Goal: Task Accomplishment & Management: Manage account settings

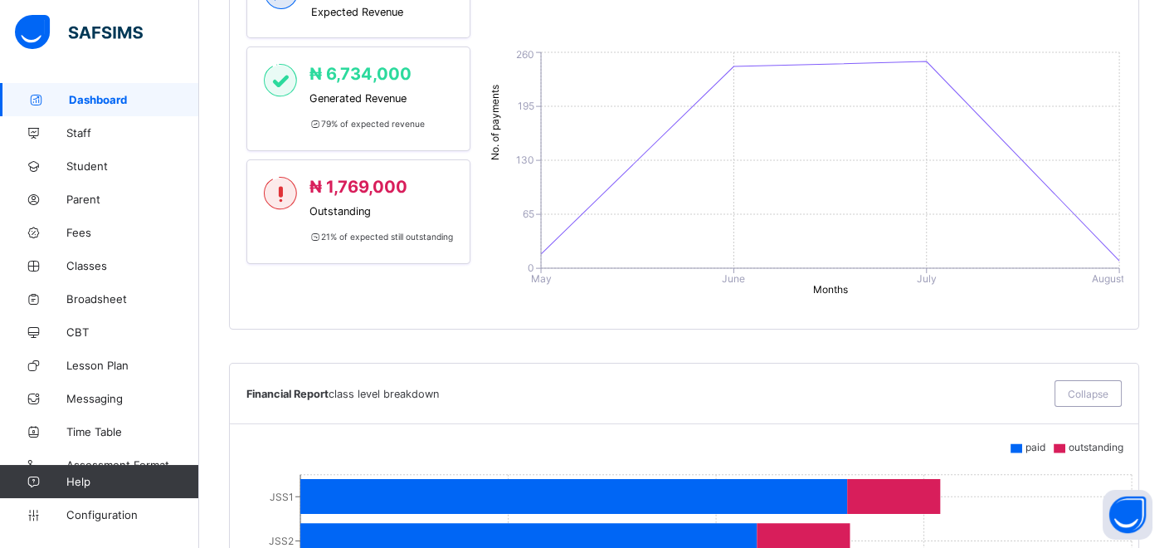
scroll to position [651, 0]
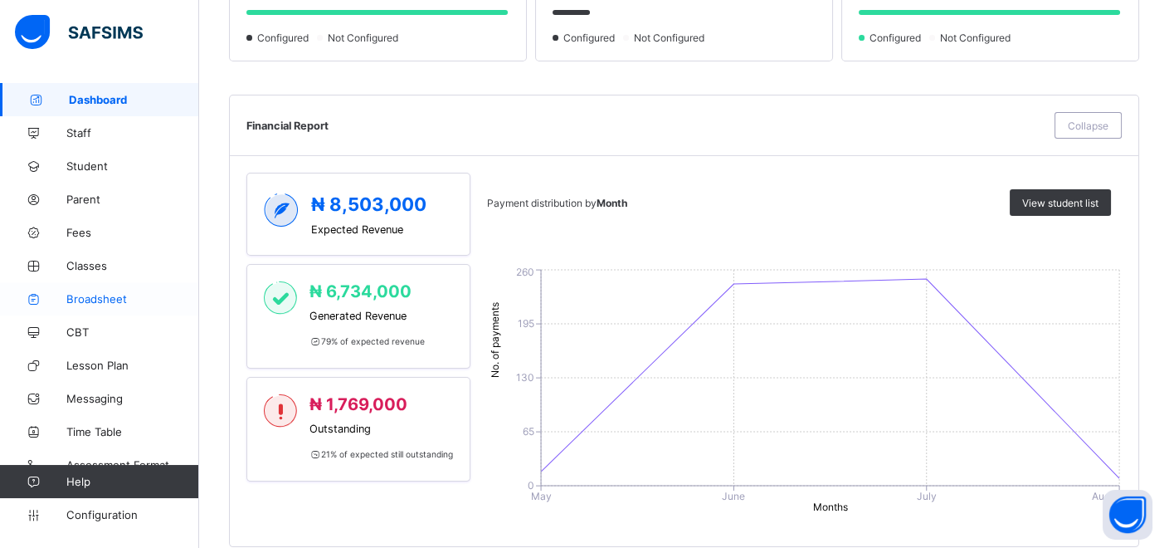
click at [106, 296] on span "Broadsheet" at bounding box center [132, 298] width 133 height 13
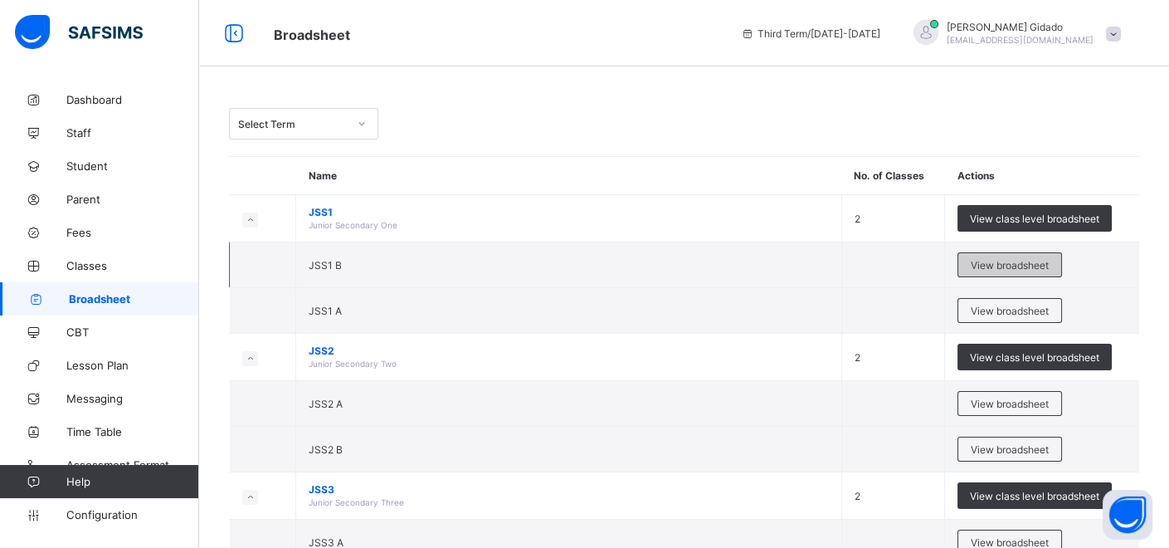
click at [1000, 271] on div "View broadsheet" at bounding box center [1009, 264] width 105 height 25
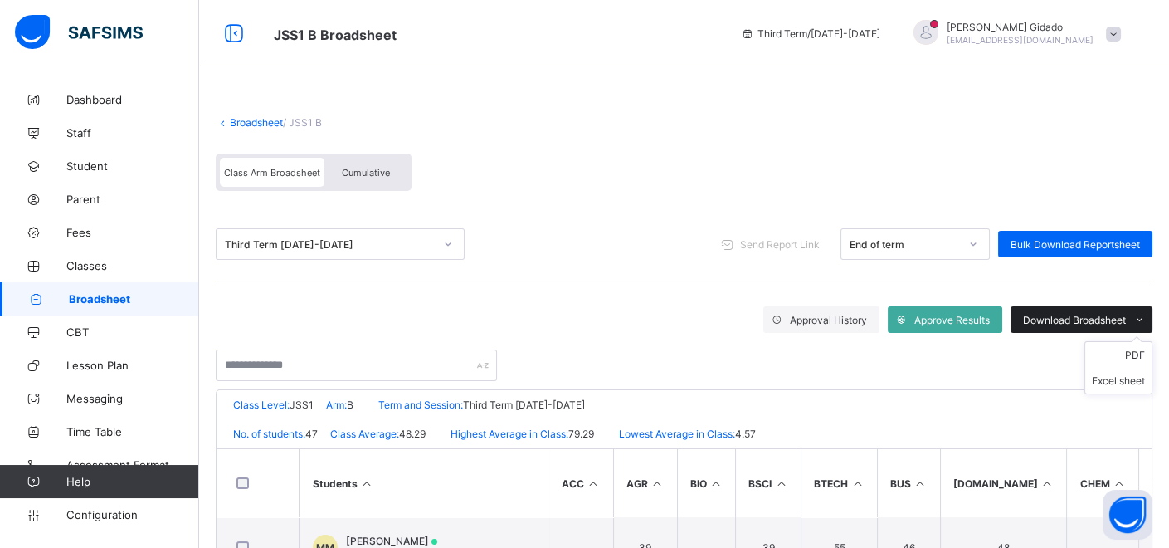
click at [1091, 324] on span "Download Broadsheet" at bounding box center [1074, 320] width 103 height 12
click at [227, 122] on icon at bounding box center [223, 122] width 14 height 12
click at [220, 124] on icon at bounding box center [223, 122] width 14 height 12
click at [678, 153] on div "Class Arm Broadsheet Cumulative" at bounding box center [684, 176] width 937 height 62
click at [242, 119] on link "Broadsheet" at bounding box center [256, 122] width 53 height 12
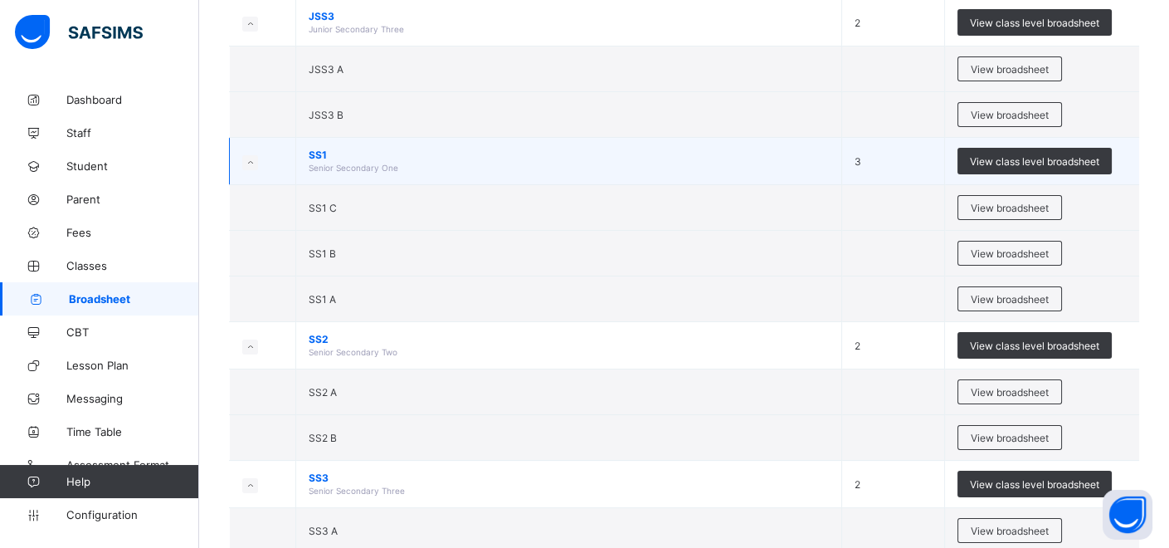
scroll to position [553, 0]
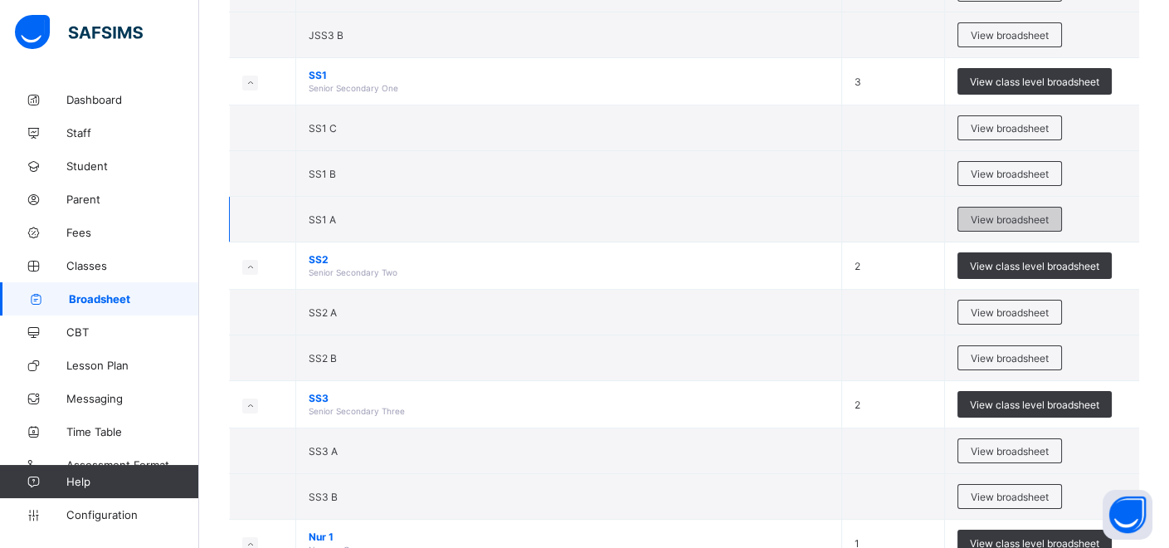
click at [1000, 213] on span "View broadsheet" at bounding box center [1010, 219] width 78 height 12
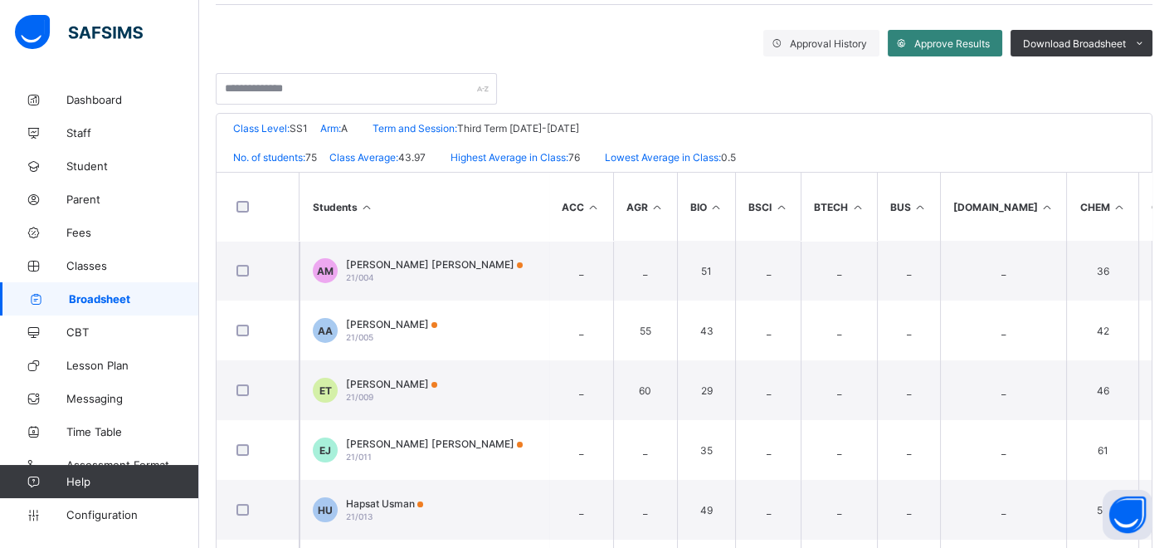
click at [972, 41] on span "Approve Results" at bounding box center [952, 43] width 76 height 12
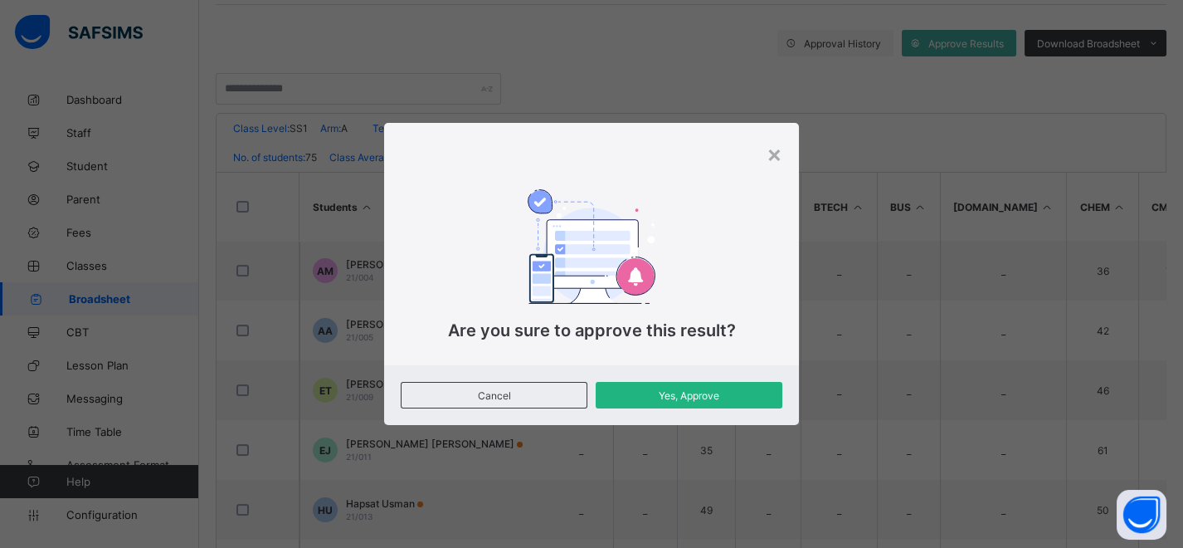
click at [730, 392] on span "Yes, Approve" at bounding box center [689, 395] width 162 height 12
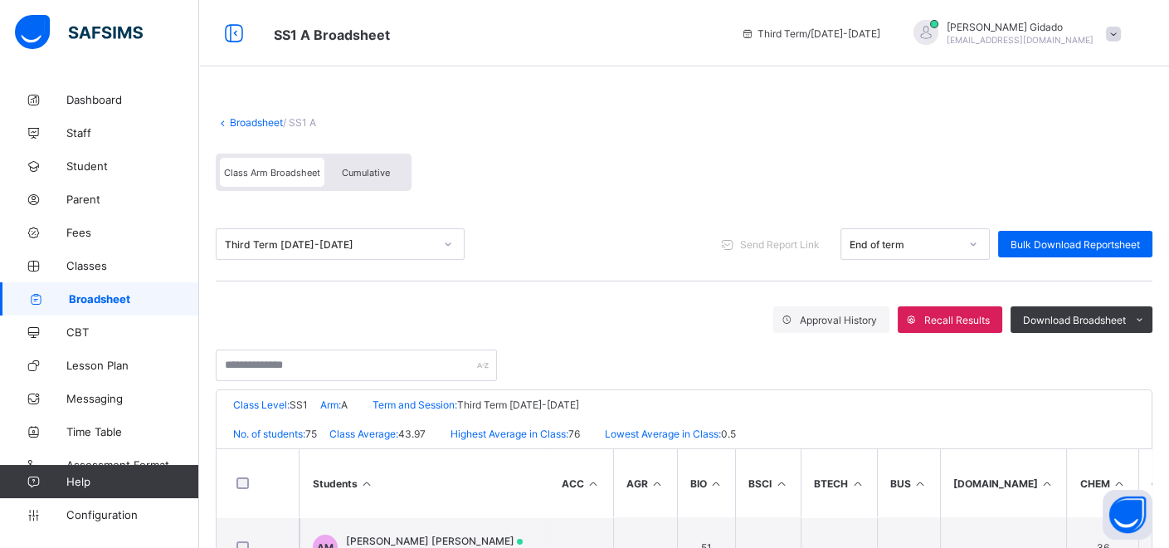
click at [243, 122] on link "Broadsheet" at bounding box center [256, 122] width 53 height 12
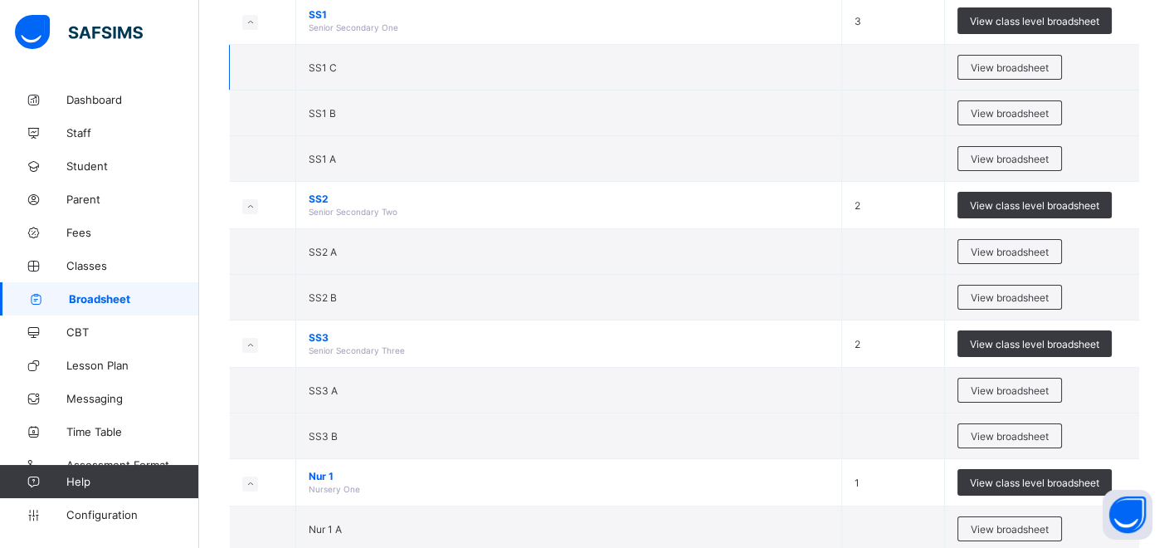
scroll to position [645, 0]
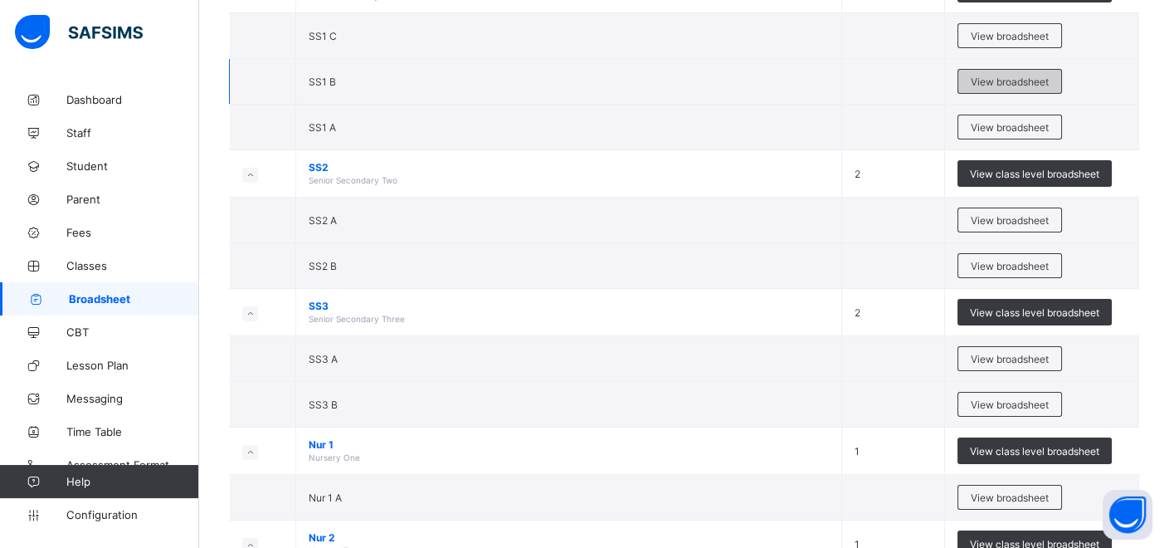
click at [1010, 76] on span "View broadsheet" at bounding box center [1010, 82] width 78 height 12
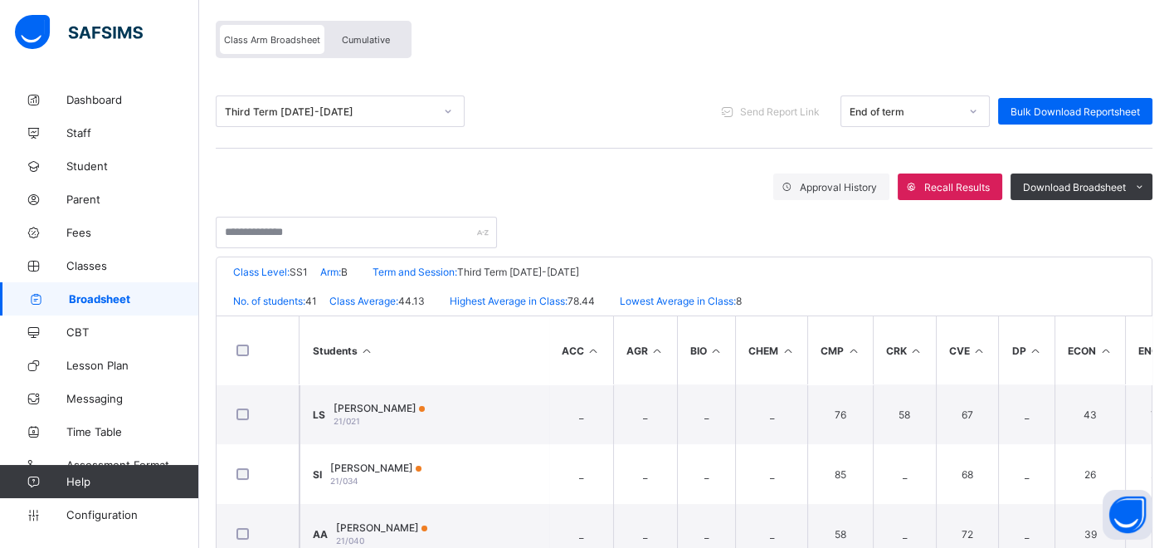
scroll to position [184, 0]
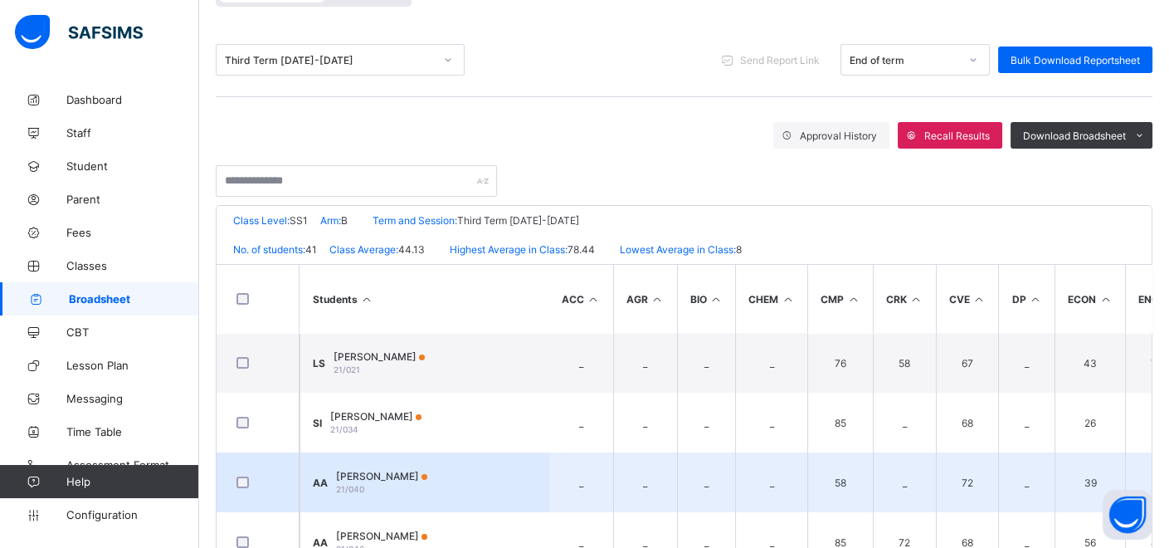
click at [485, 485] on td "AA [PERSON_NAME] 21/040" at bounding box center [424, 482] width 249 height 60
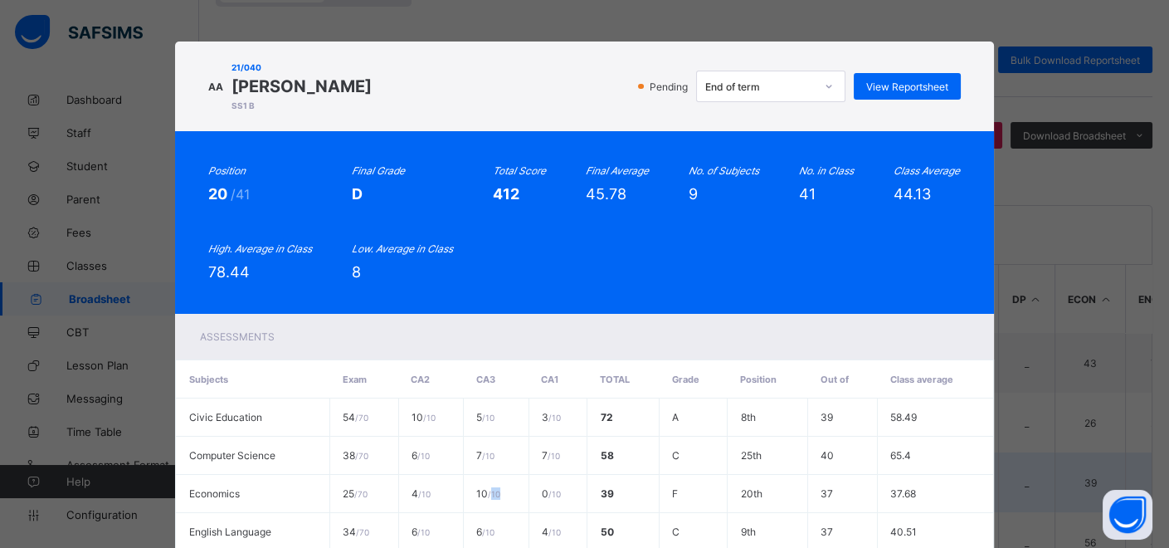
click at [485, 485] on td "10 / 10" at bounding box center [497, 494] width 66 height 38
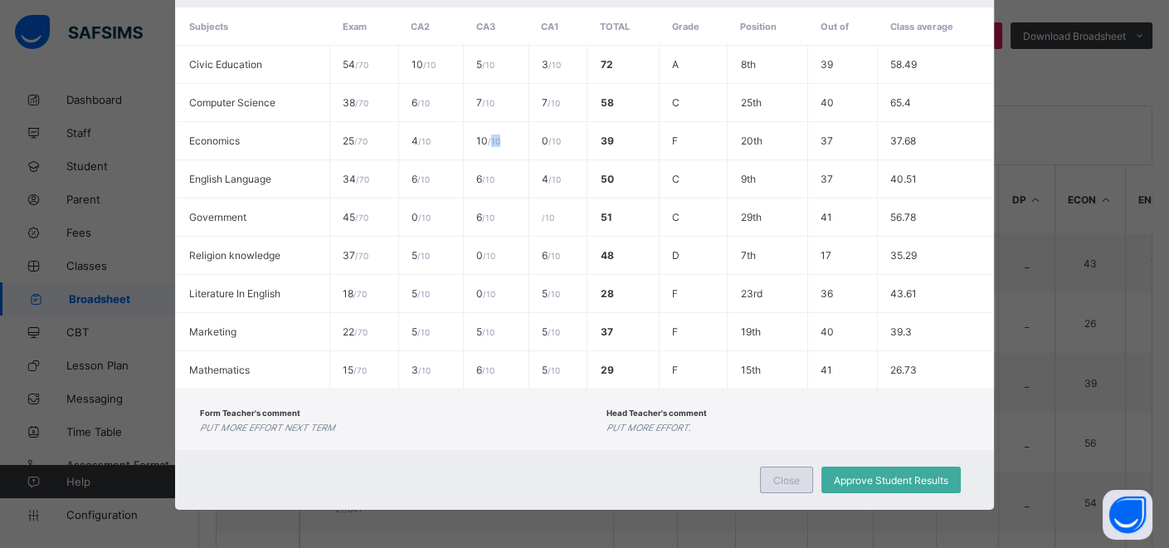
scroll to position [348, 0]
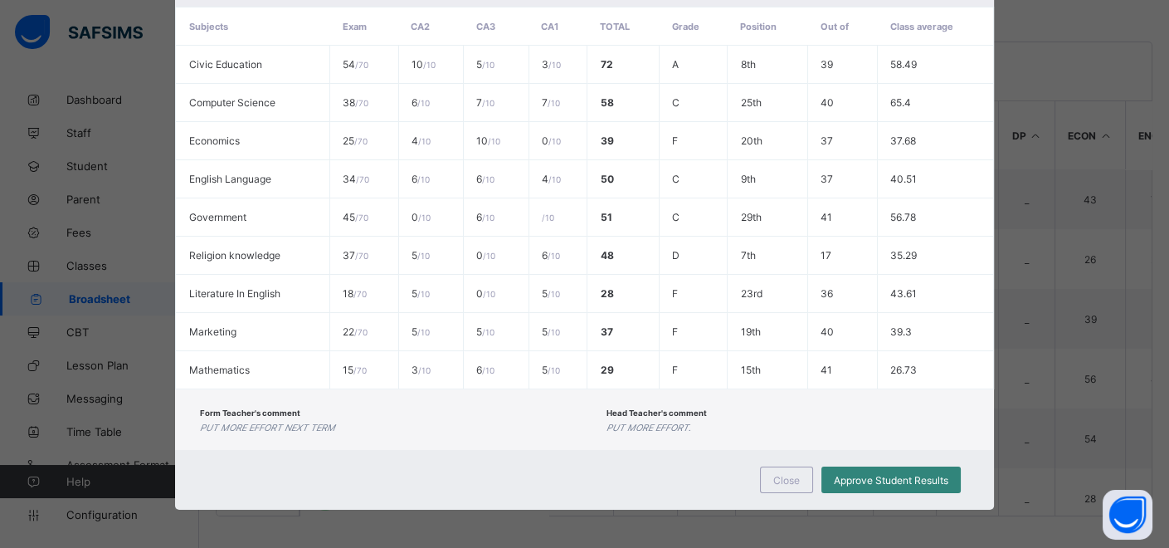
click at [873, 477] on span "Approve Student Results" at bounding box center [891, 480] width 114 height 12
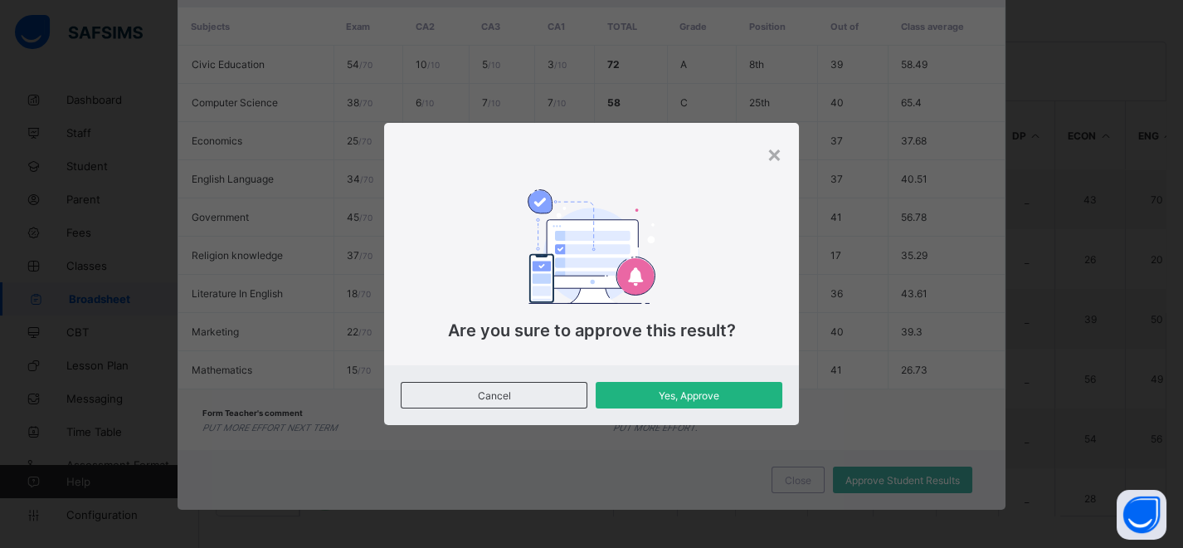
click at [720, 391] on span "Yes, Approve" at bounding box center [689, 395] width 162 height 12
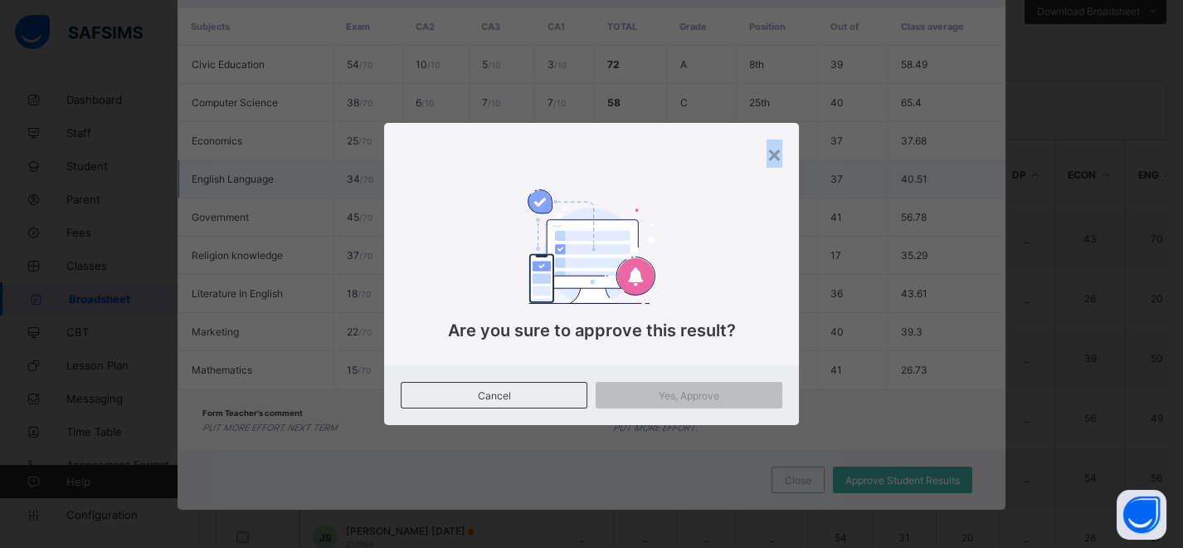
click at [779, 162] on div "×" at bounding box center [775, 153] width 16 height 28
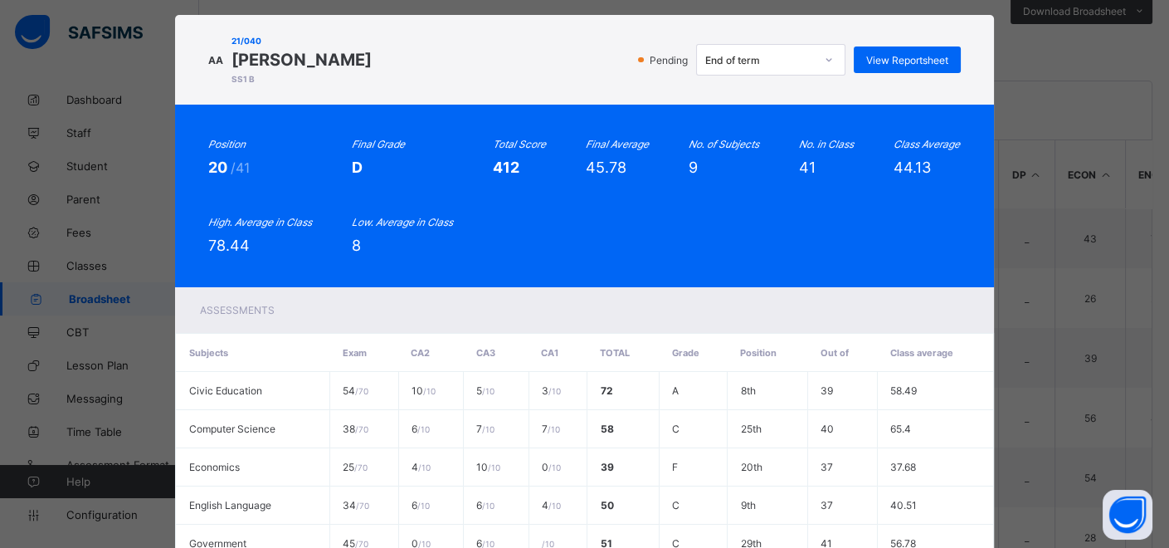
scroll to position [0, 0]
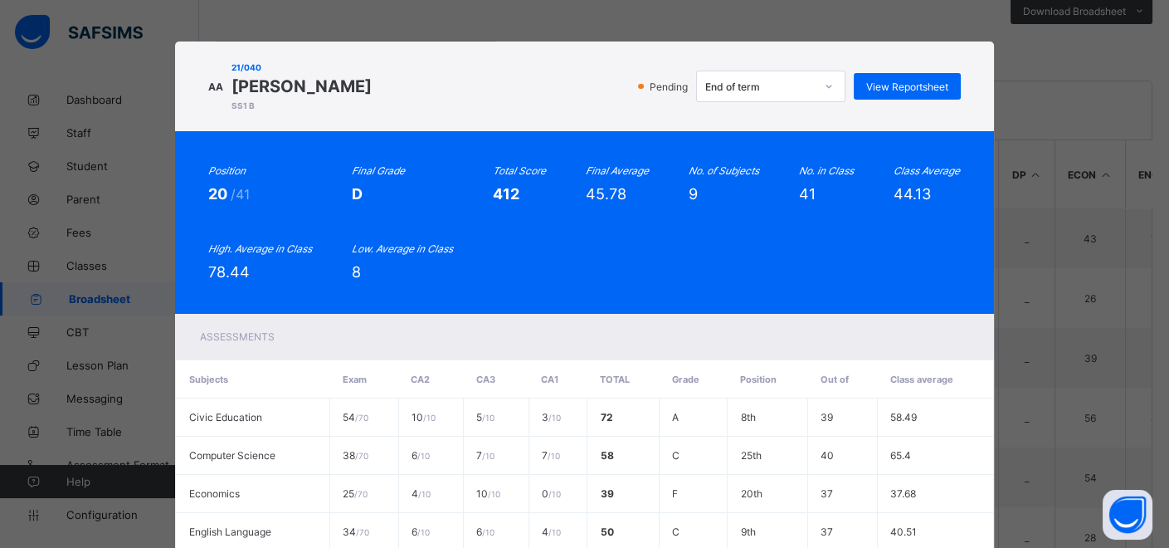
click at [1052, 154] on div "AA 21/040 [PERSON_NAME] SS1 B Pending End of term View Reportsheet Position 20 …" at bounding box center [584, 274] width 1169 height 548
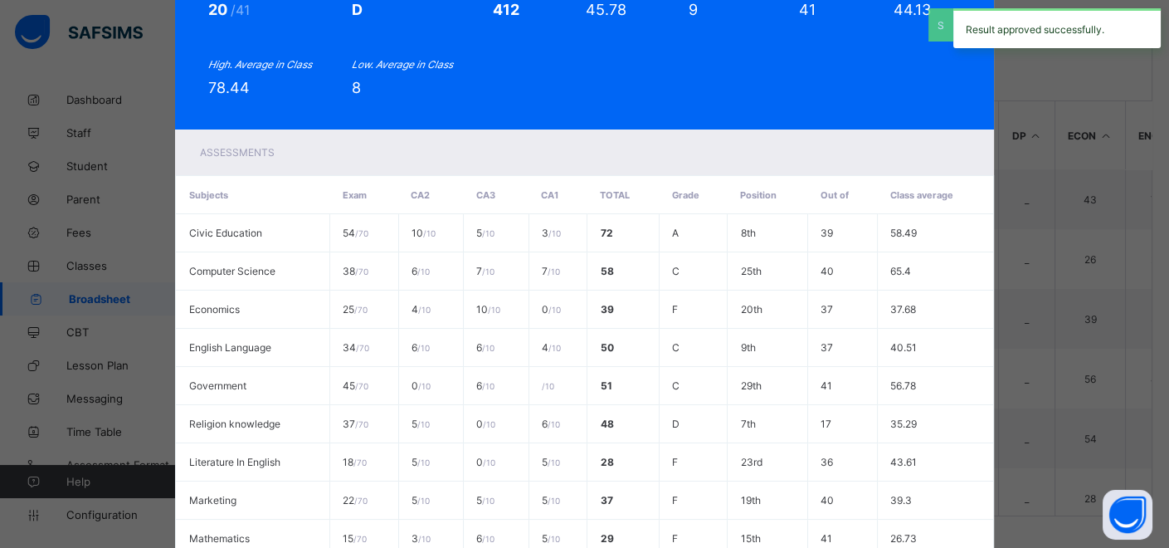
scroll to position [353, 0]
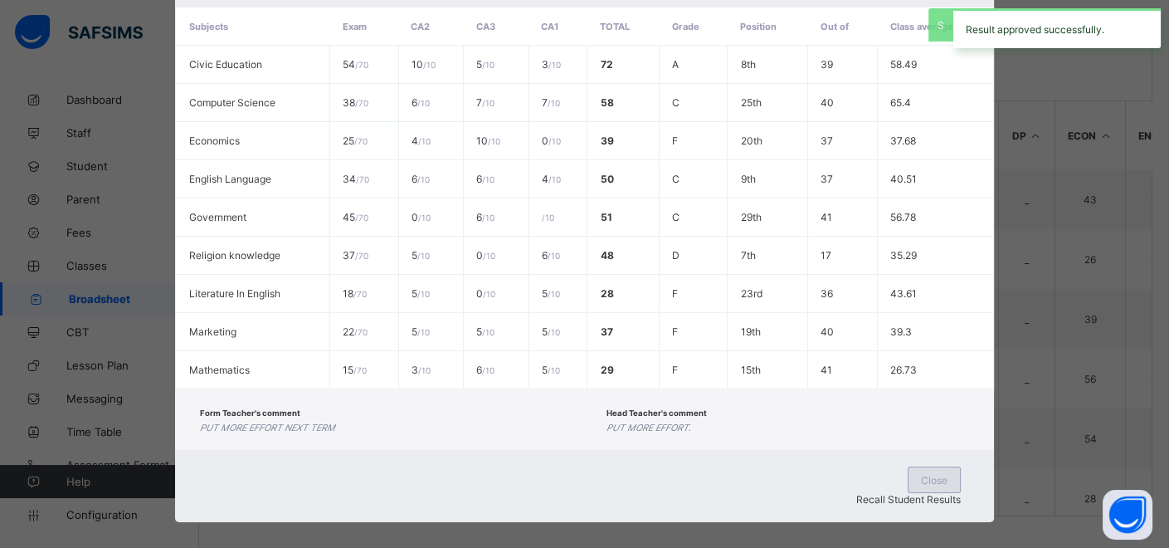
click at [921, 477] on span "Close" at bounding box center [934, 480] width 27 height 12
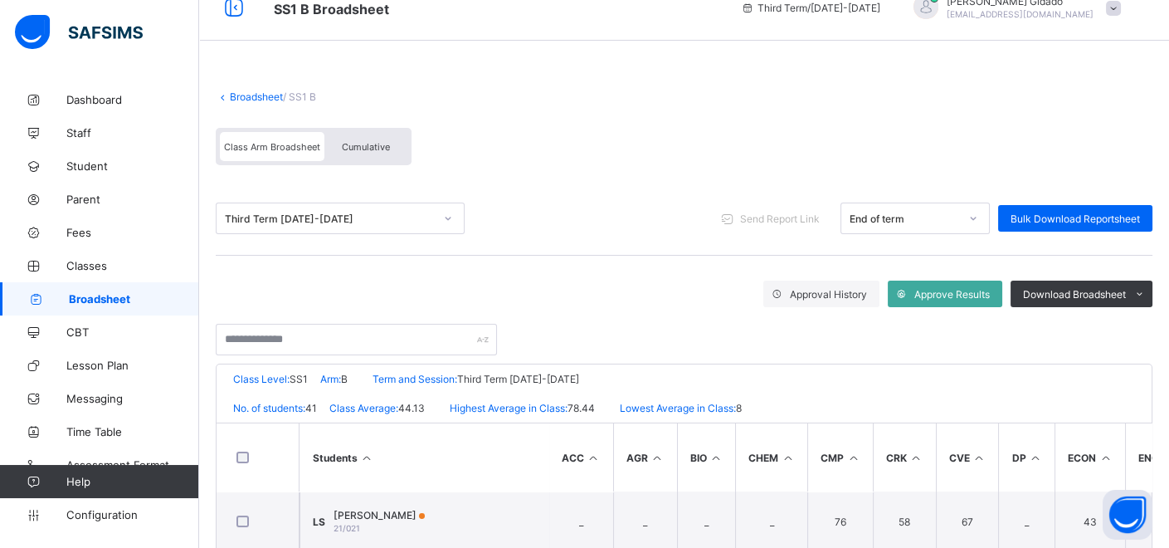
scroll to position [0, 0]
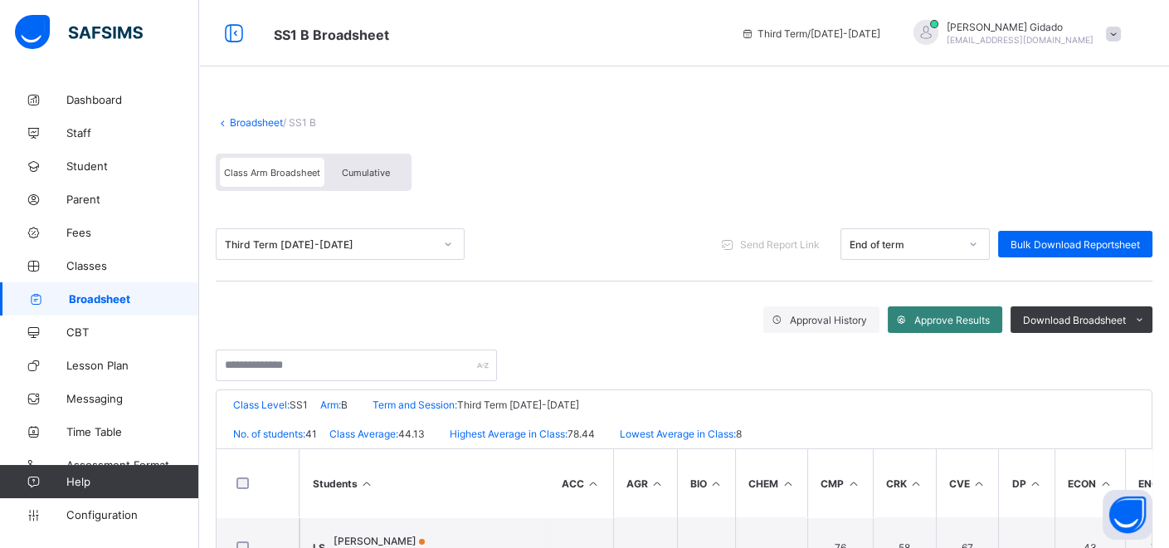
click at [964, 315] on span "Approve Results" at bounding box center [952, 320] width 76 height 12
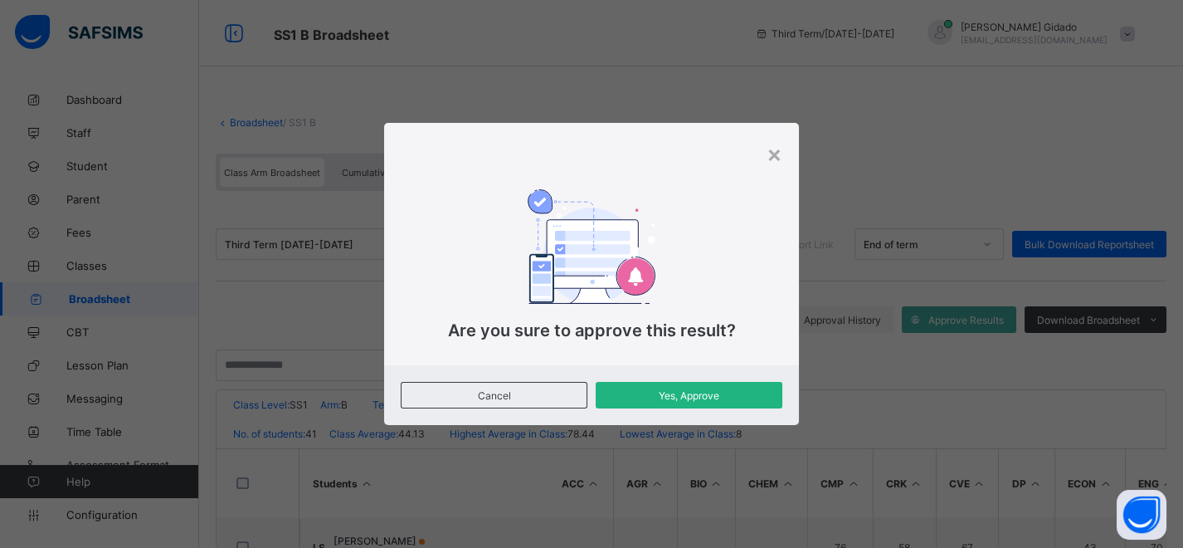
click at [680, 398] on span "Yes, Approve" at bounding box center [689, 395] width 162 height 12
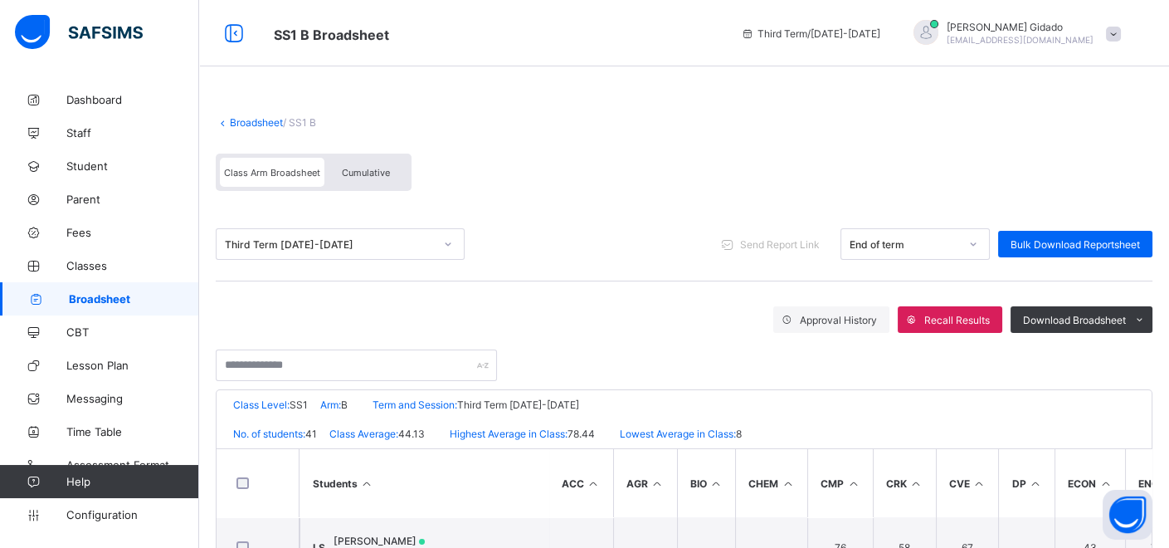
click at [237, 123] on link "Broadsheet" at bounding box center [256, 122] width 53 height 12
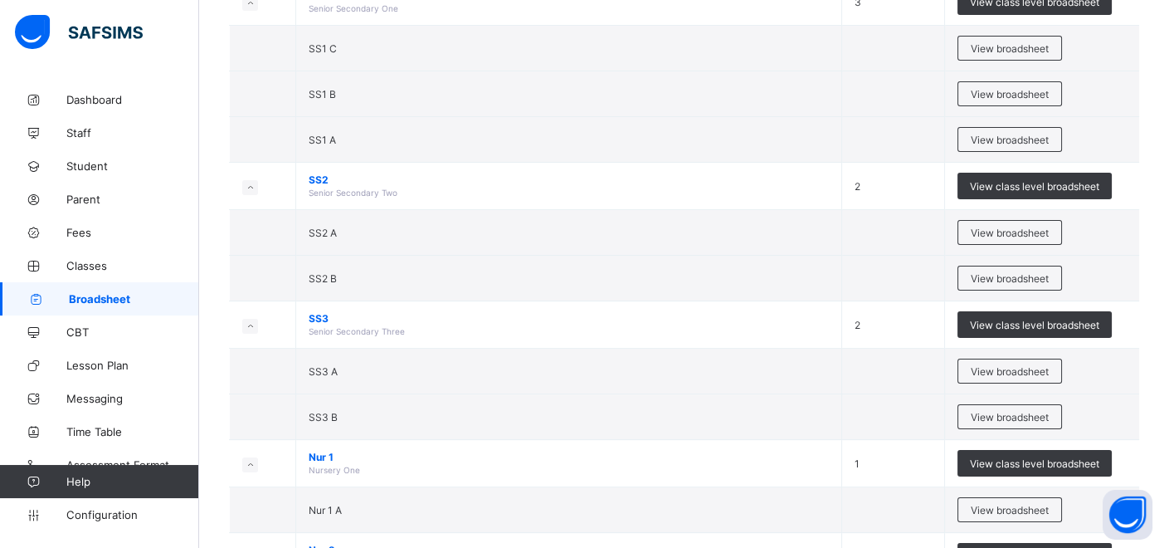
scroll to position [737, 0]
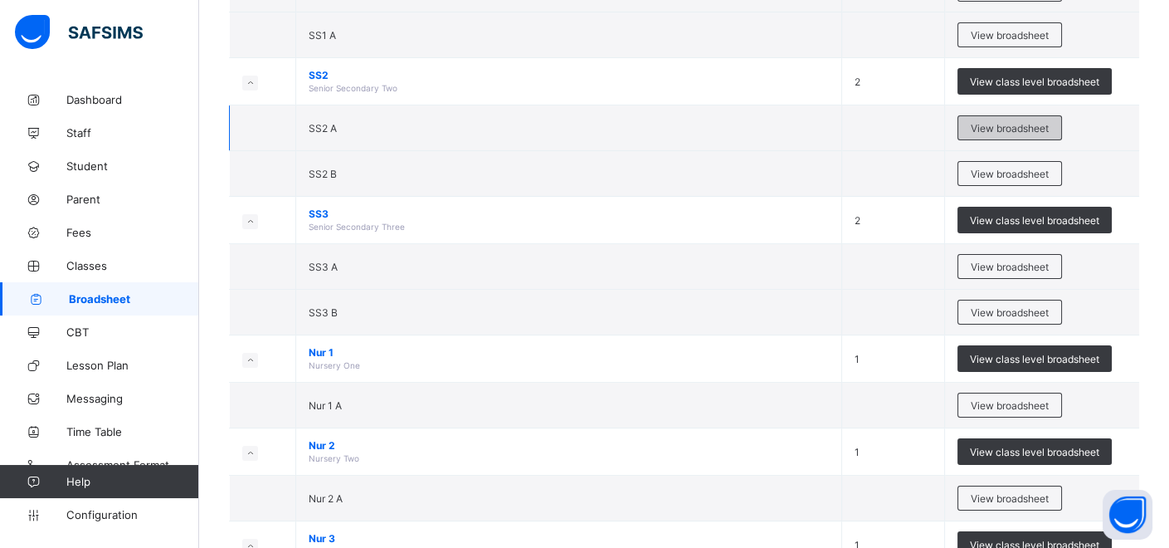
click at [1007, 122] on span "View broadsheet" at bounding box center [1010, 128] width 78 height 12
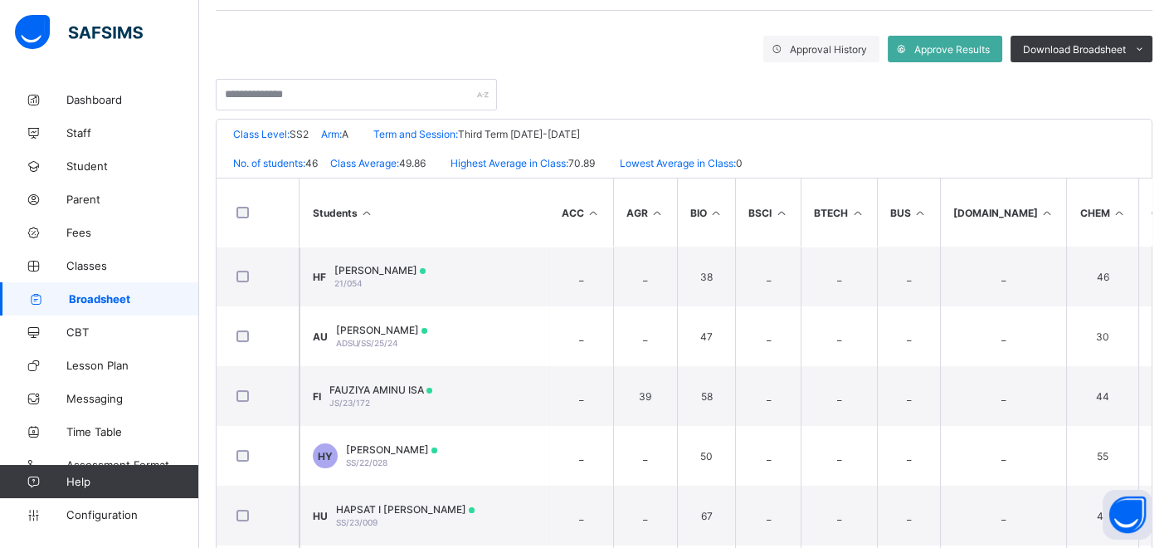
scroll to position [163, 0]
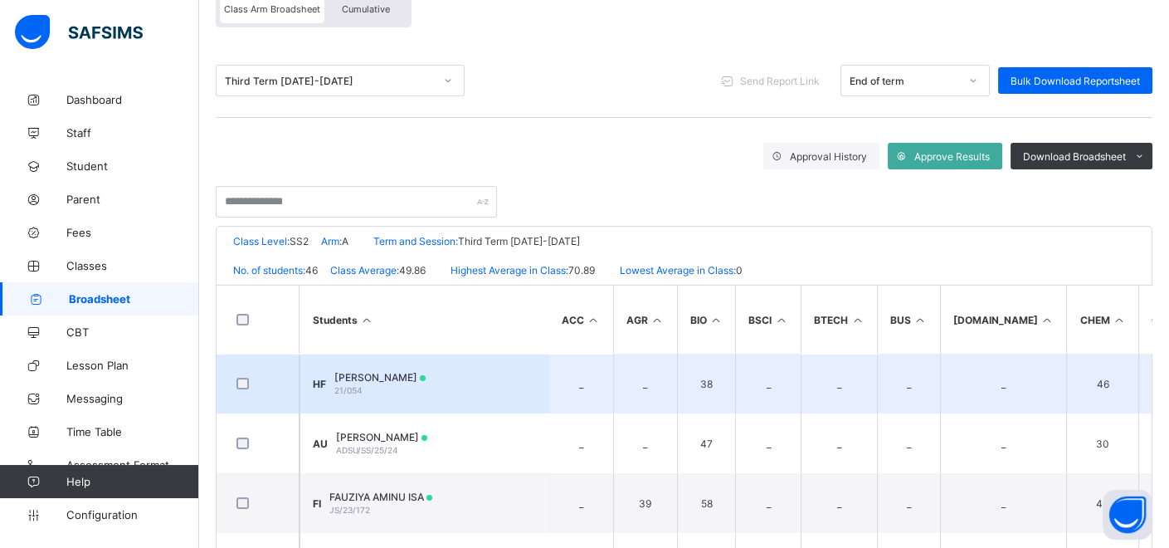
click at [497, 382] on td "HF [PERSON_NAME] 21/054" at bounding box center [424, 383] width 249 height 60
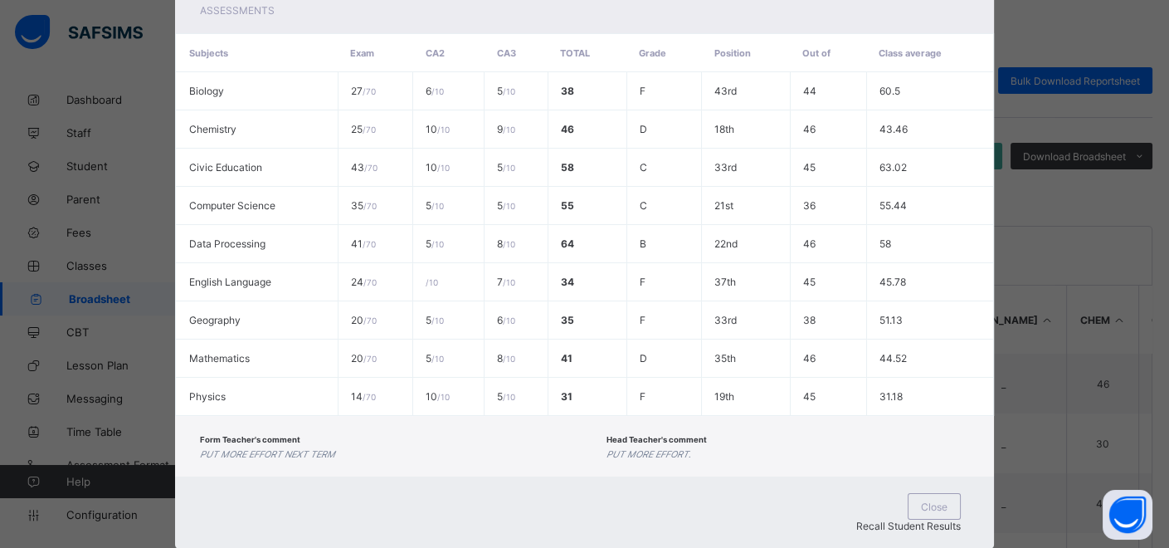
scroll to position [353, 0]
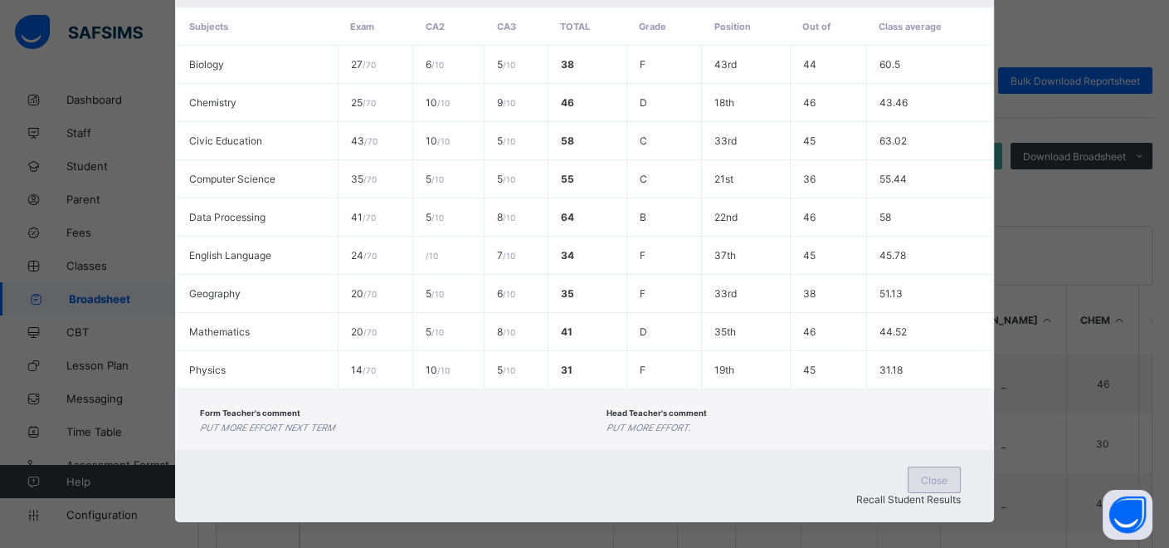
click at [908, 485] on div "Close" at bounding box center [934, 479] width 53 height 27
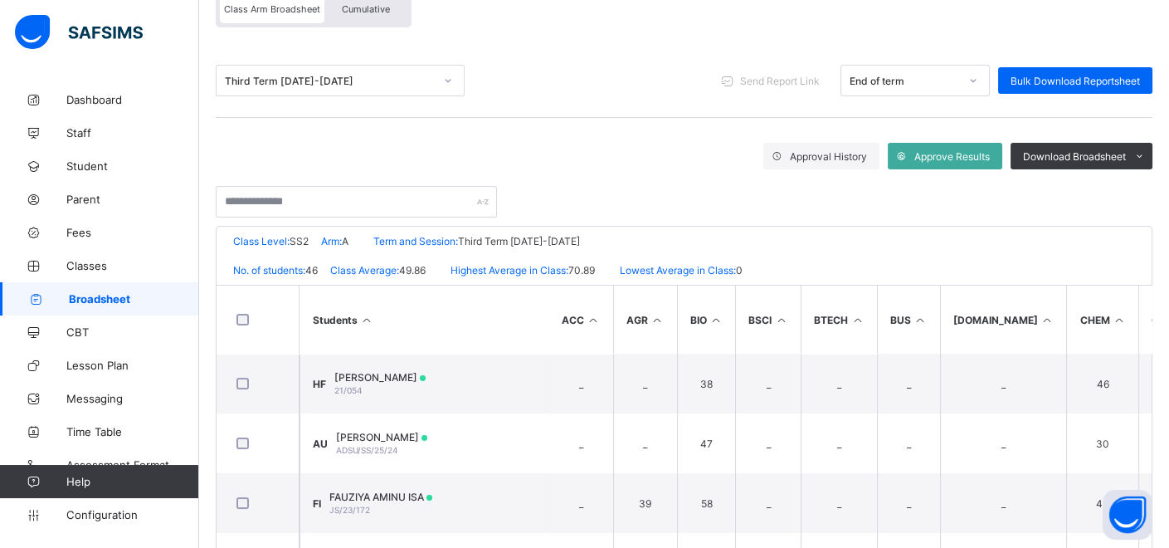
scroll to position [460, 0]
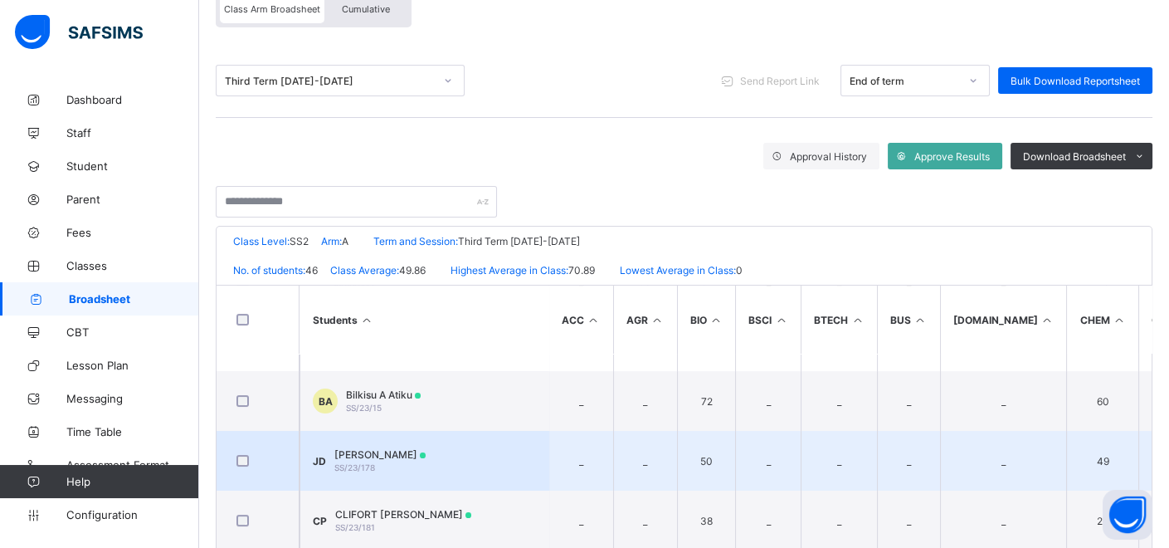
click at [426, 455] on span at bounding box center [423, 455] width 6 height 6
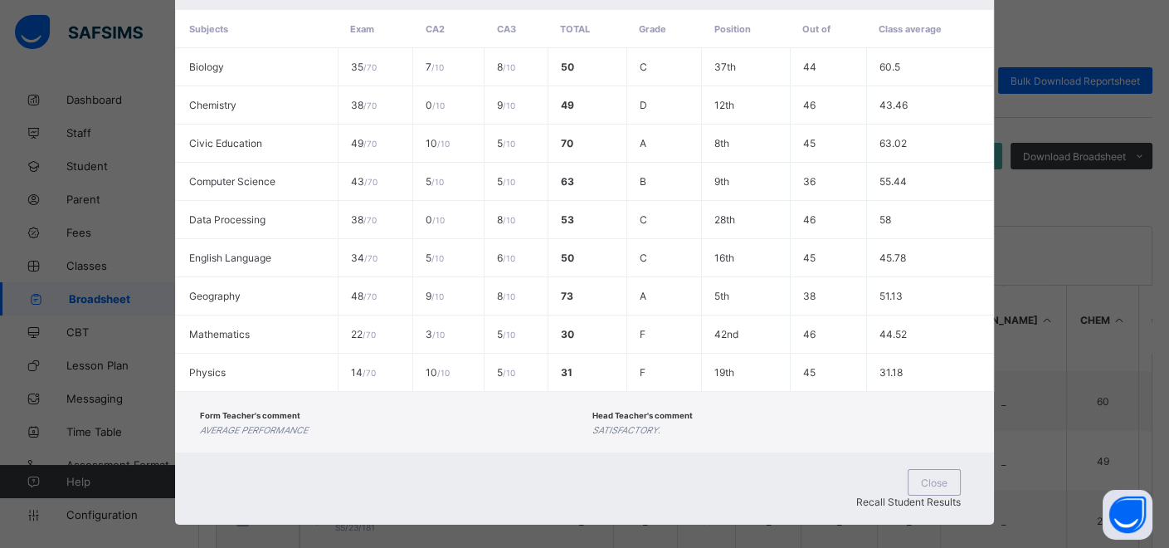
scroll to position [353, 0]
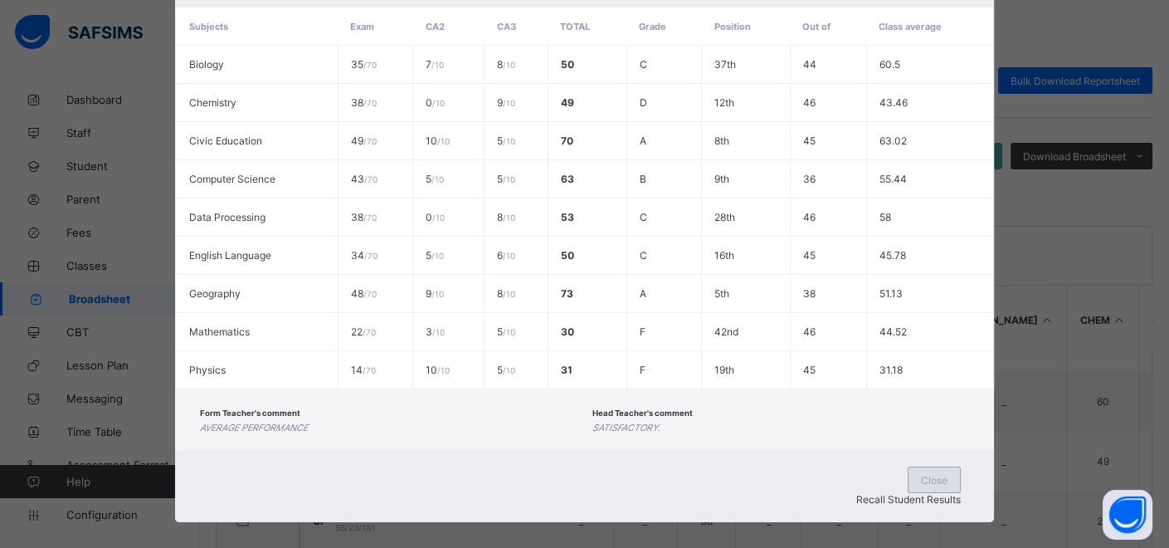
click at [921, 474] on span "Close" at bounding box center [934, 480] width 27 height 12
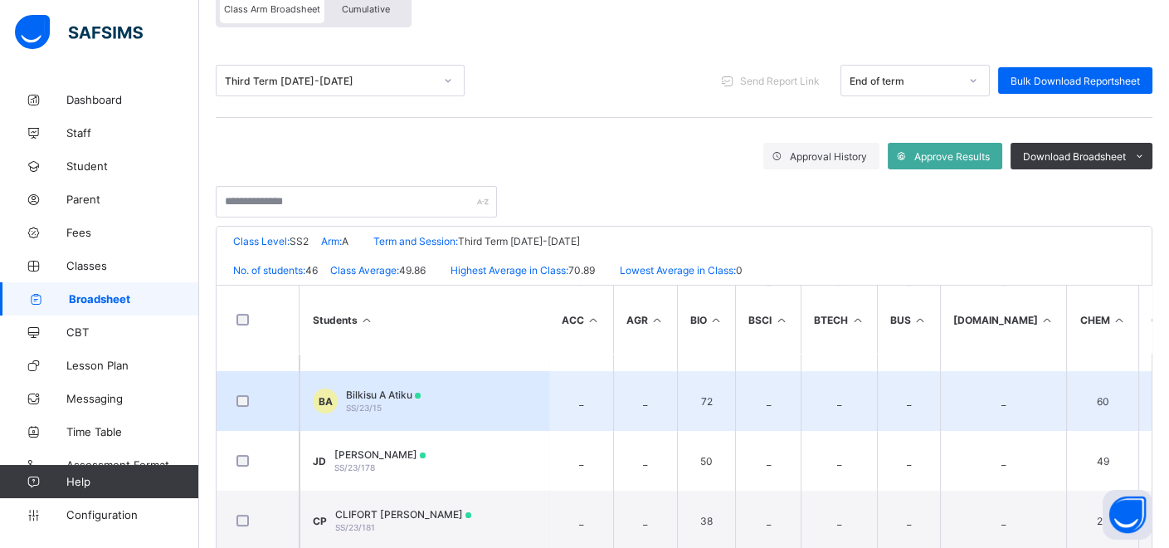
click at [499, 400] on td "BA Bilkisu A Atiku SS/23/15" at bounding box center [424, 401] width 249 height 60
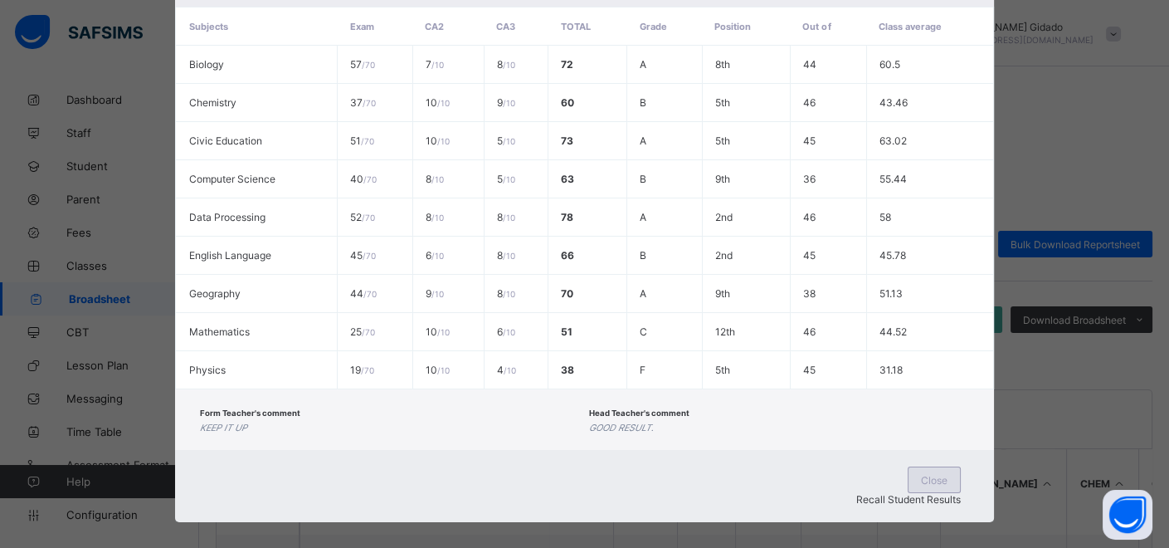
click at [921, 475] on span "Close" at bounding box center [934, 480] width 27 height 12
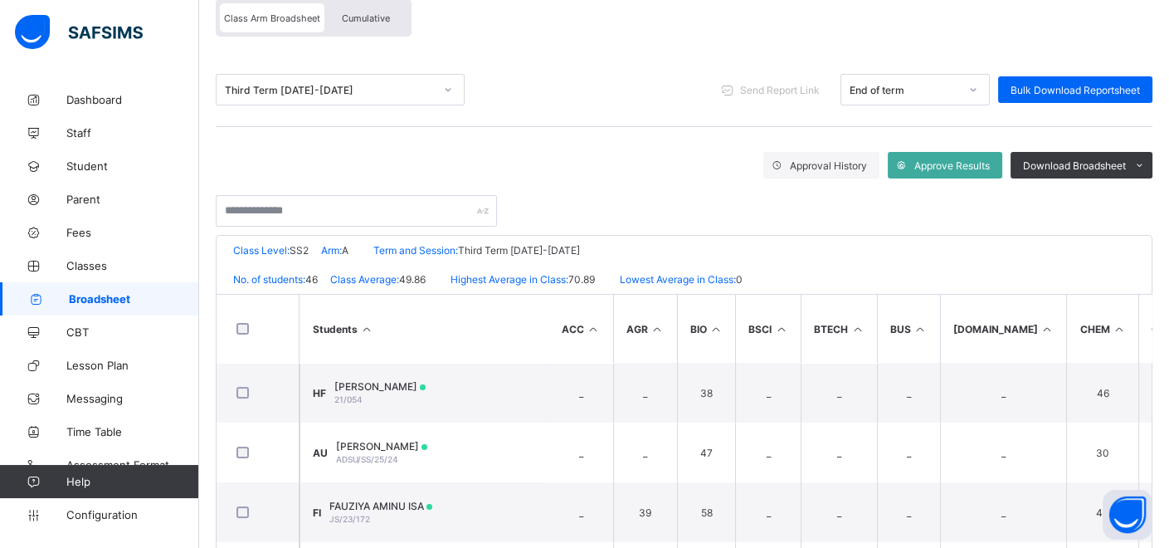
scroll to position [0, 0]
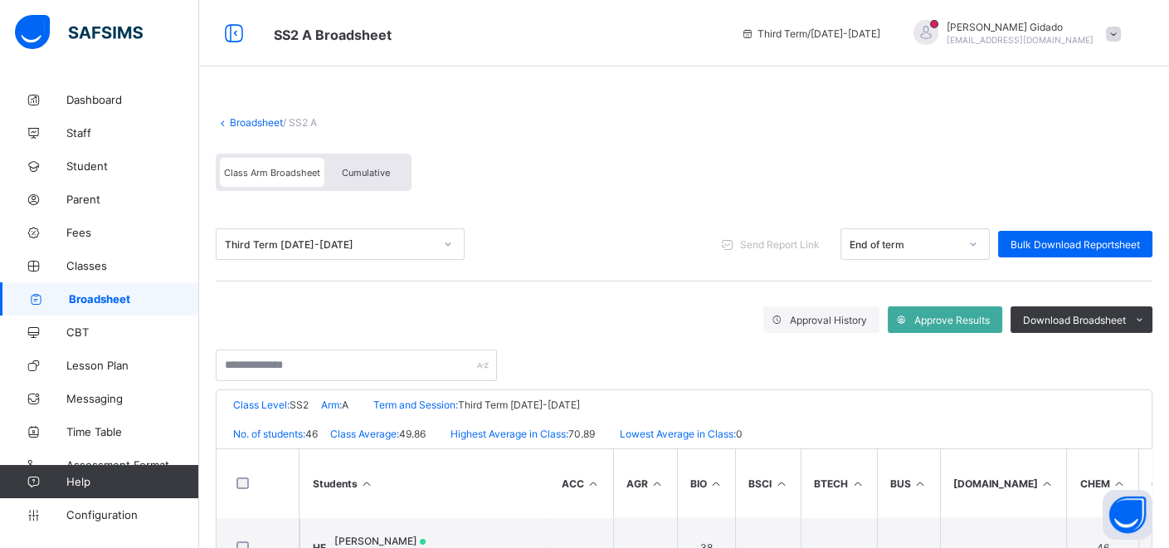
click at [255, 126] on link "Broadsheet" at bounding box center [256, 122] width 53 height 12
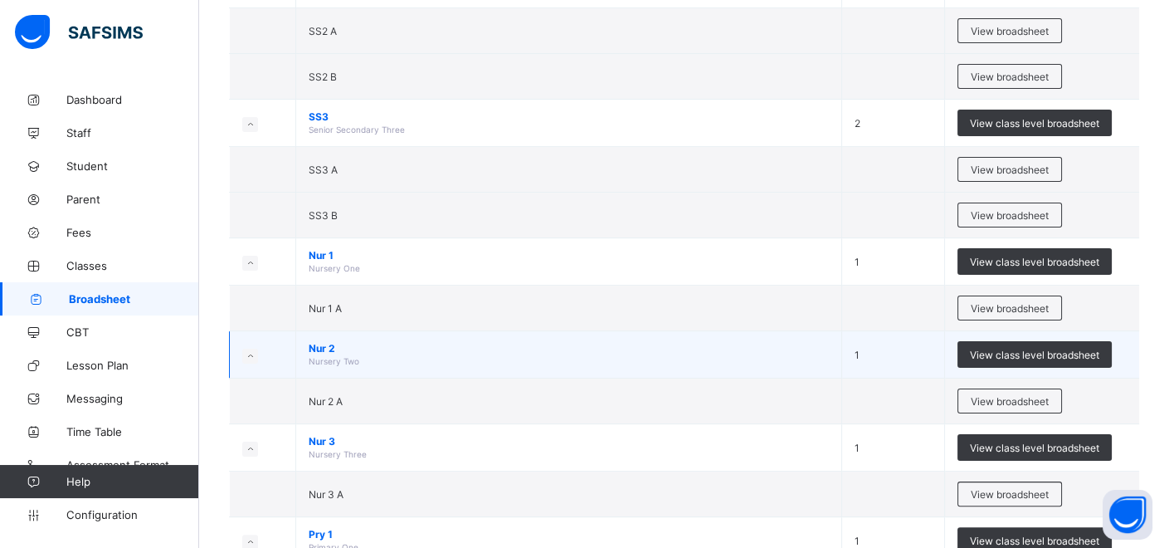
scroll to position [830, 0]
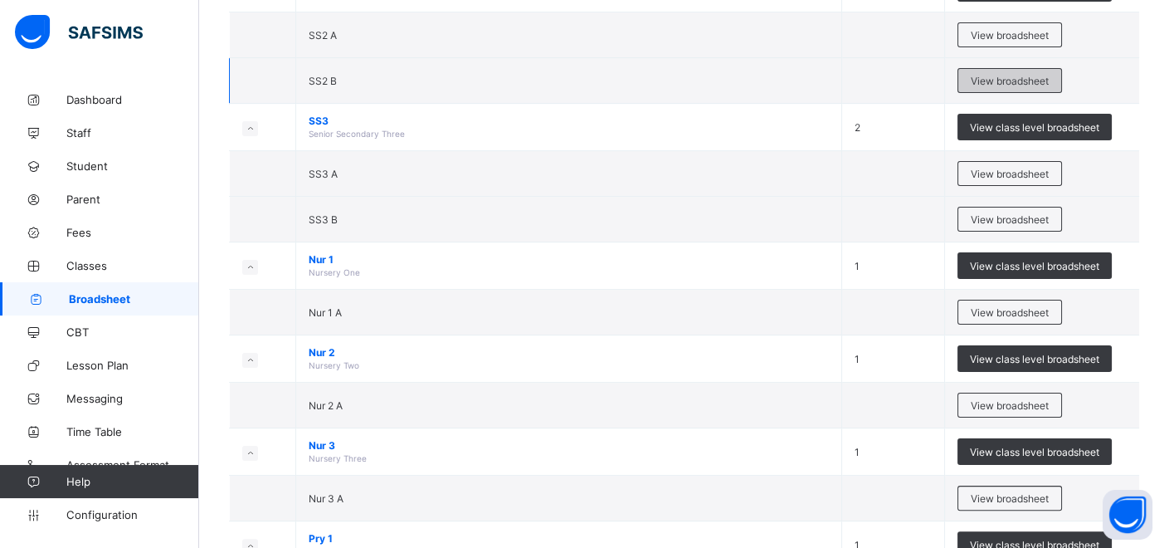
click at [1000, 75] on span "View broadsheet" at bounding box center [1010, 81] width 78 height 12
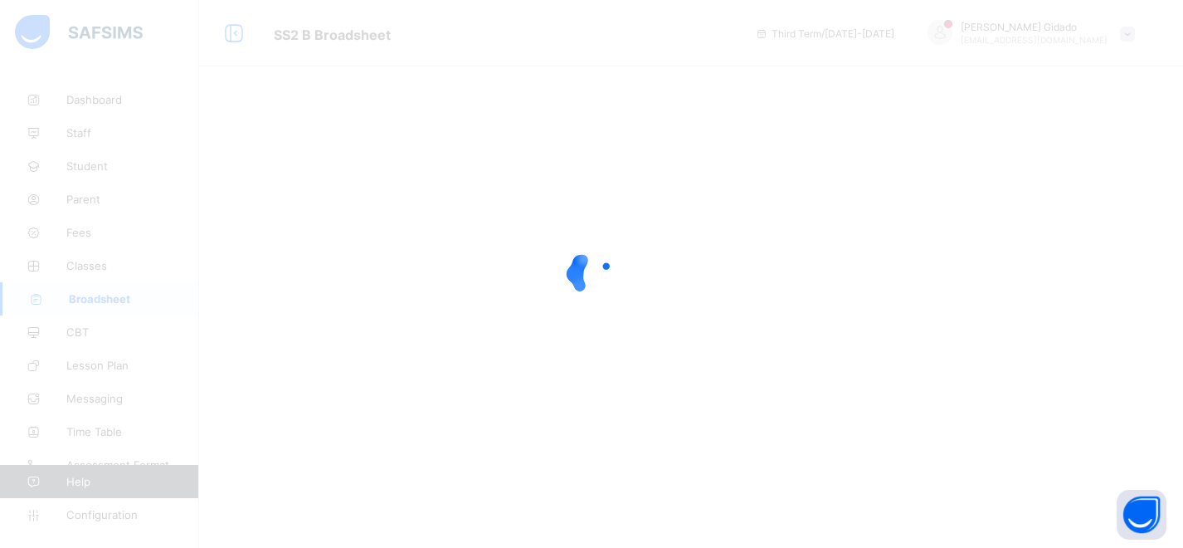
click at [837, 90] on div at bounding box center [591, 274] width 1183 height 548
click at [853, 107] on div at bounding box center [591, 274] width 1183 height 548
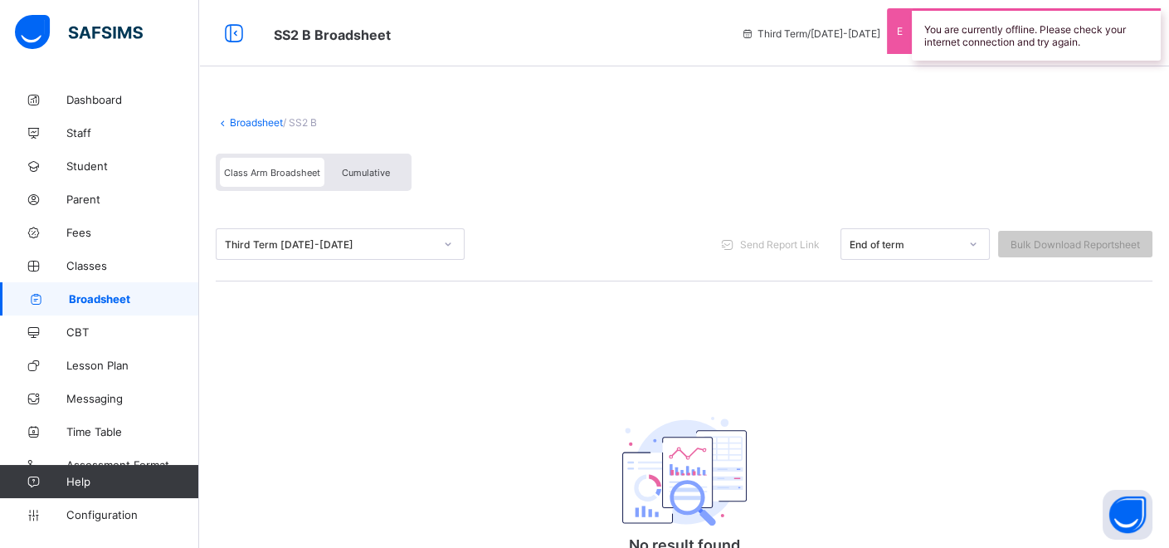
click at [711, 140] on div "Broadsheet / SS2 B Class Arm Broadsheet Cumulative" at bounding box center [684, 154] width 937 height 108
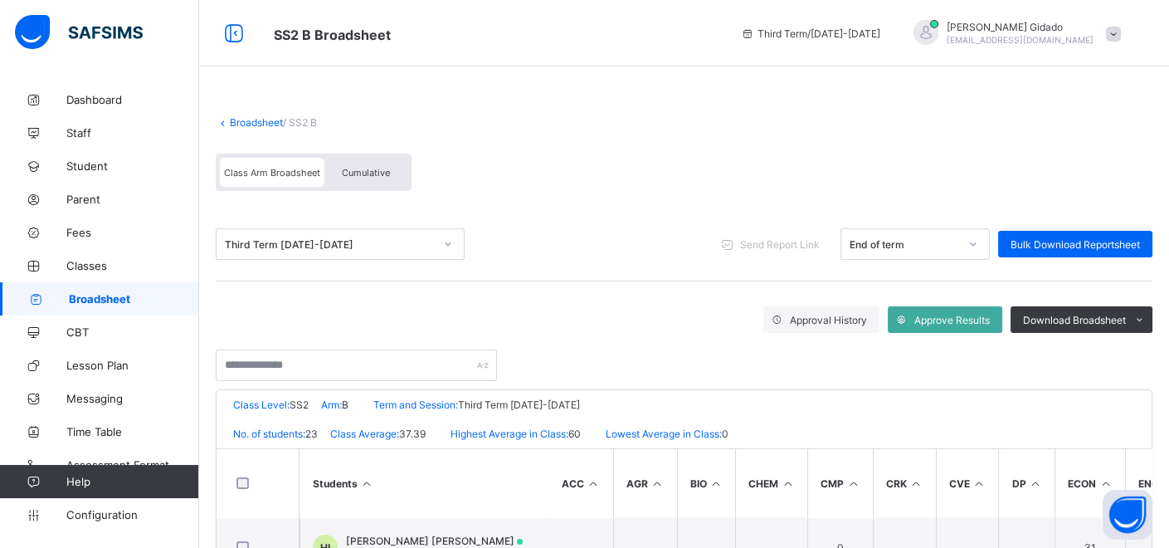
click at [241, 122] on link "Broadsheet" at bounding box center [256, 122] width 53 height 12
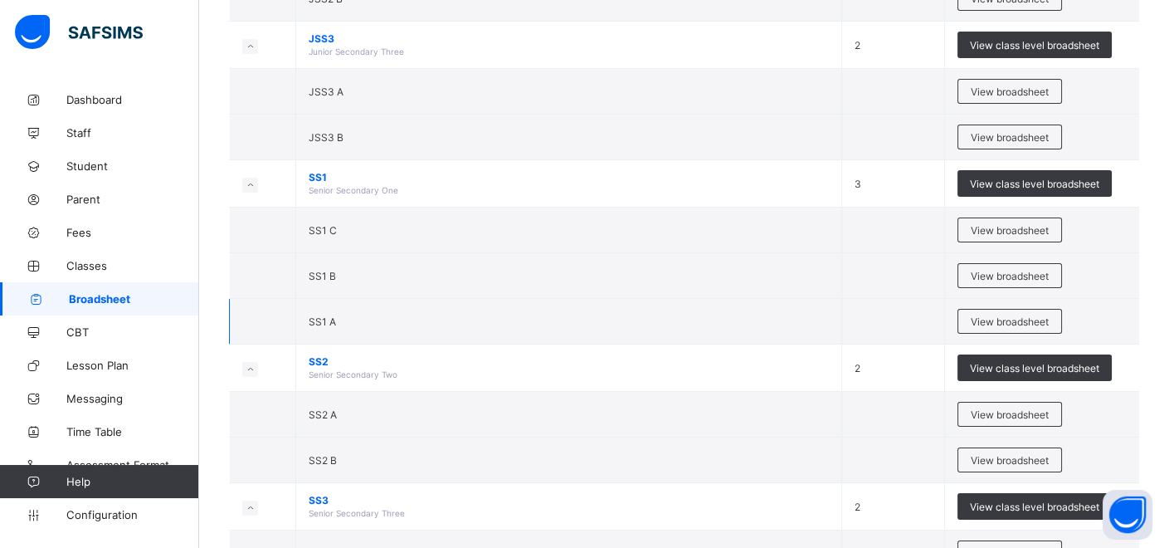
scroll to position [553, 0]
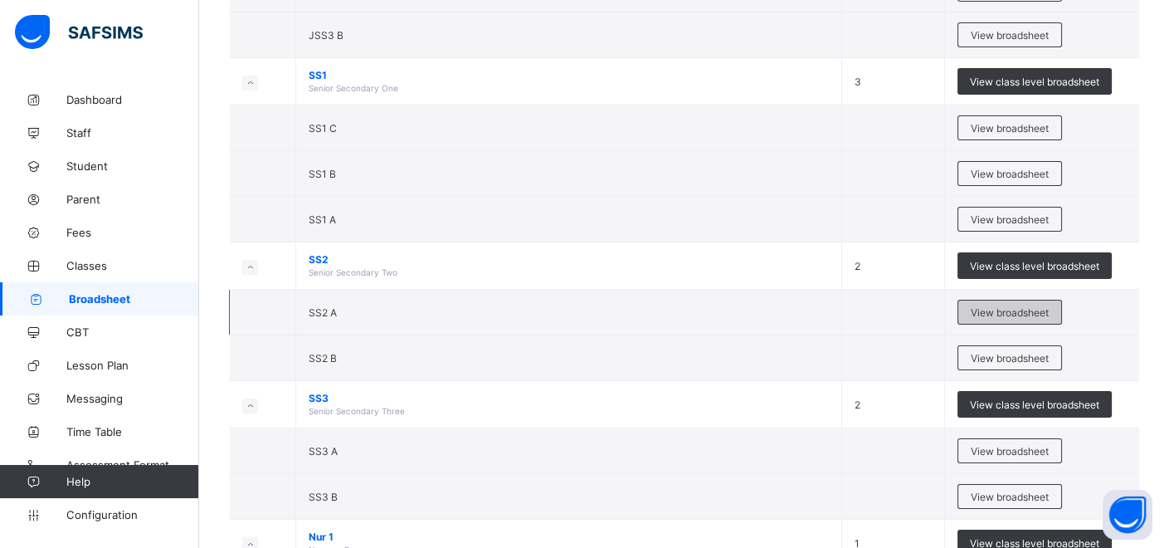
click at [1022, 306] on span "View broadsheet" at bounding box center [1010, 312] width 78 height 12
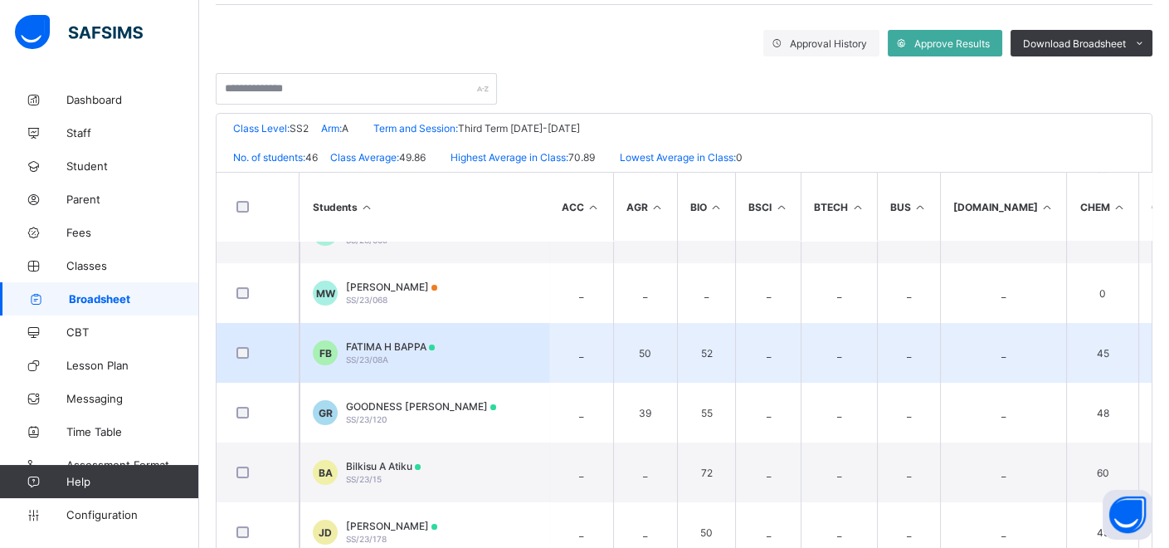
scroll to position [368, 0]
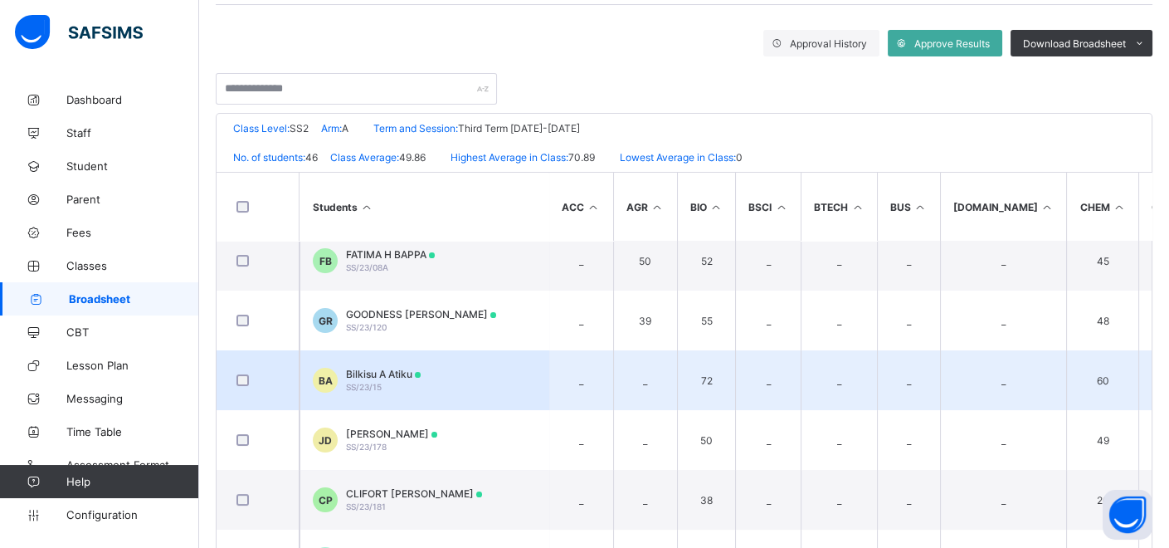
click at [476, 373] on td "BA Bilkisu A Atiku SS/23/15" at bounding box center [424, 380] width 249 height 60
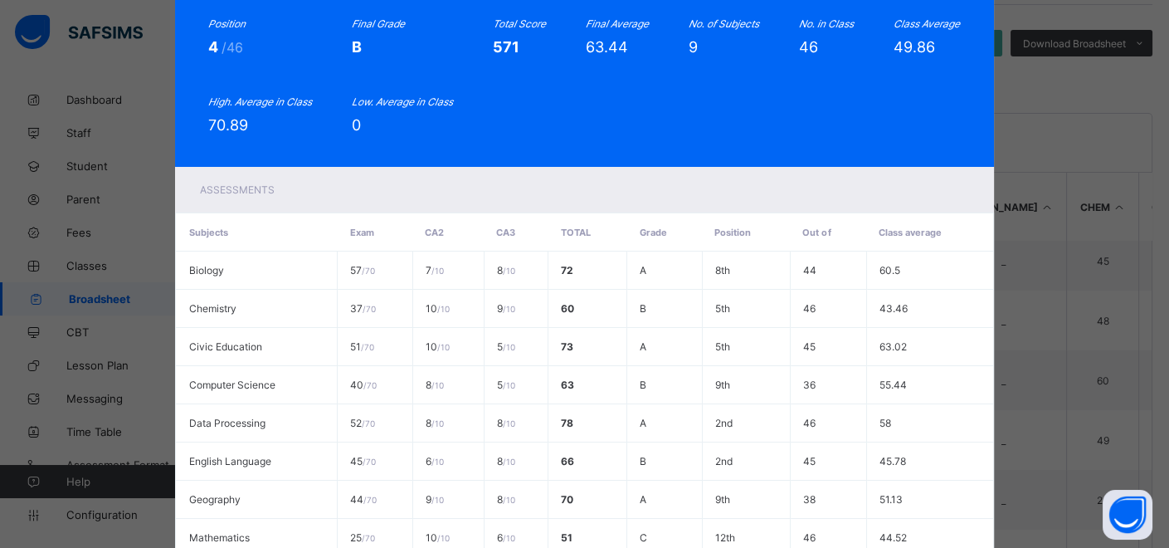
scroll to position [353, 0]
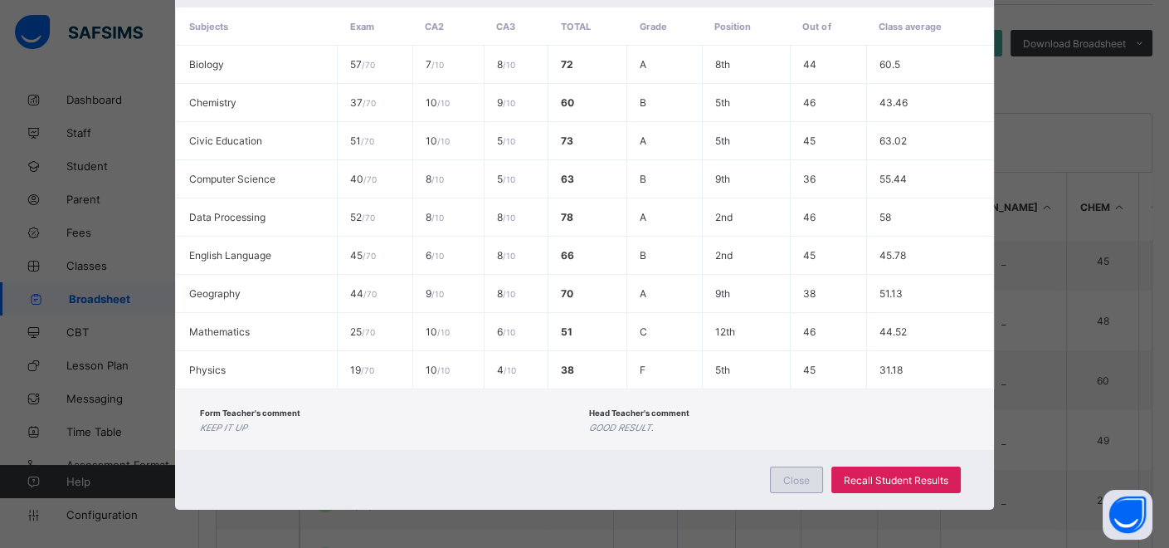
click at [800, 475] on span "Close" at bounding box center [796, 480] width 27 height 12
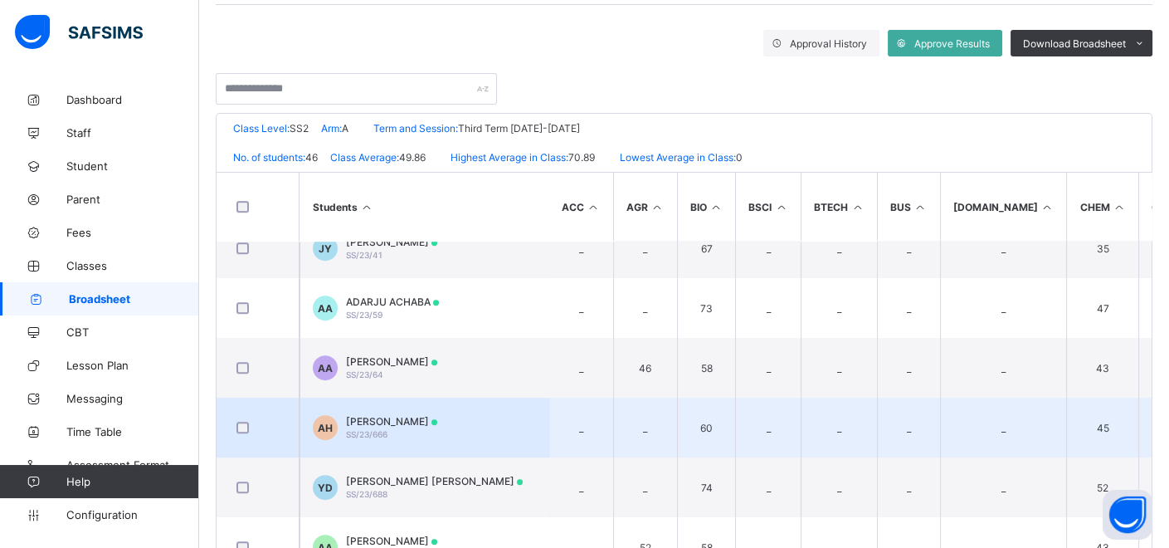
scroll to position [1844, 0]
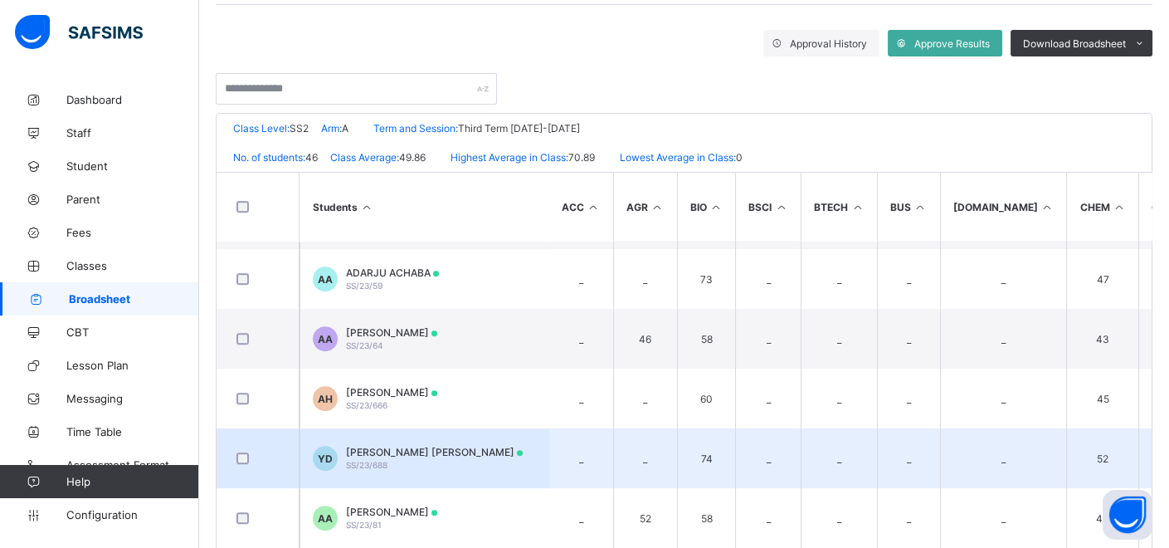
click at [504, 446] on td "YD YAHYA ADAM DANJUMA SS/23/688" at bounding box center [424, 458] width 249 height 60
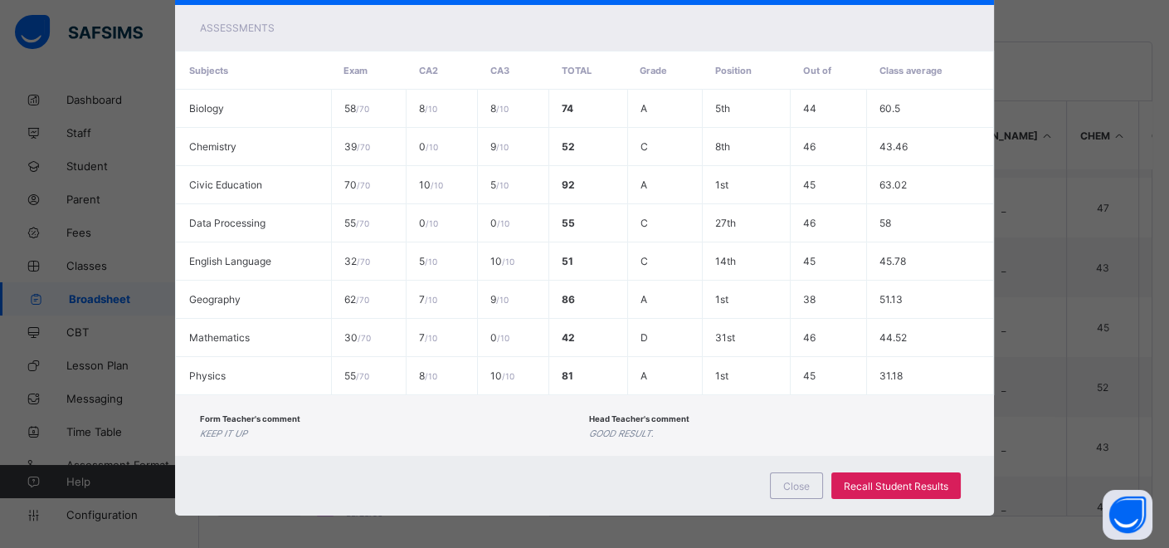
scroll to position [315, 0]
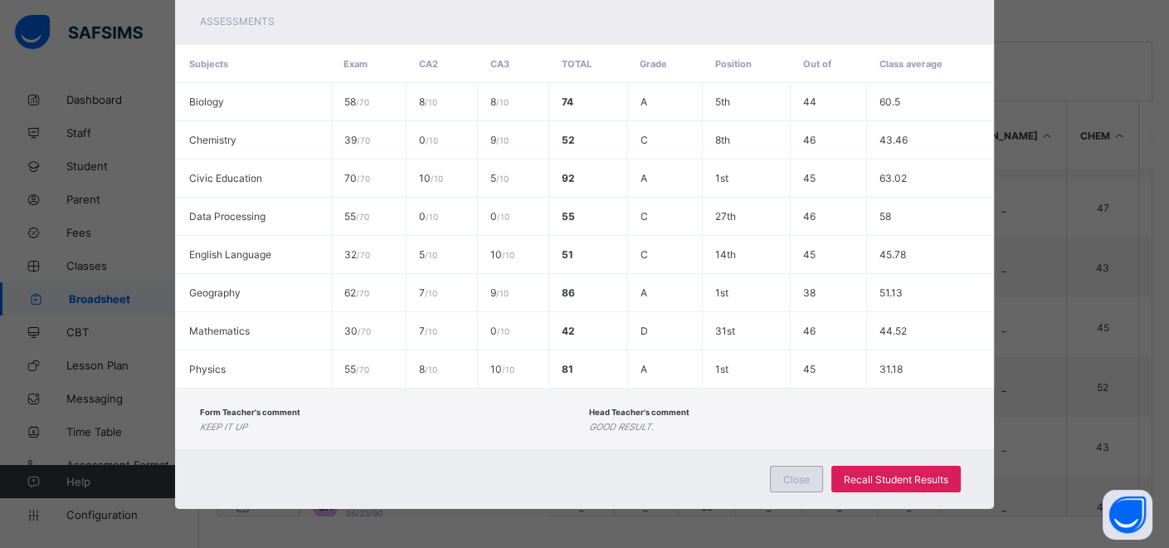
click at [798, 480] on span "Close" at bounding box center [796, 479] width 27 height 12
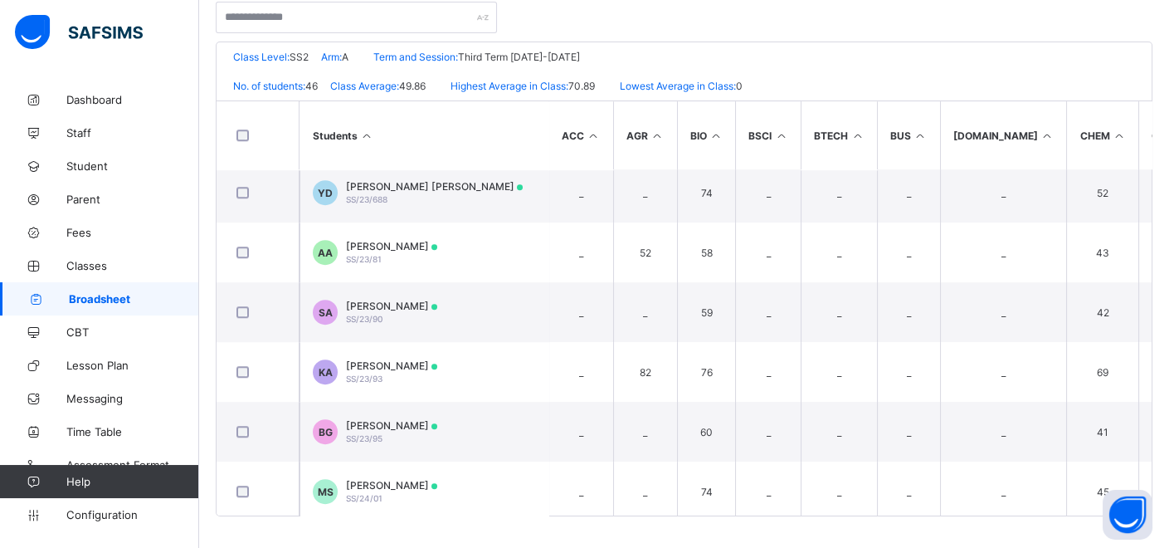
scroll to position [1761, 0]
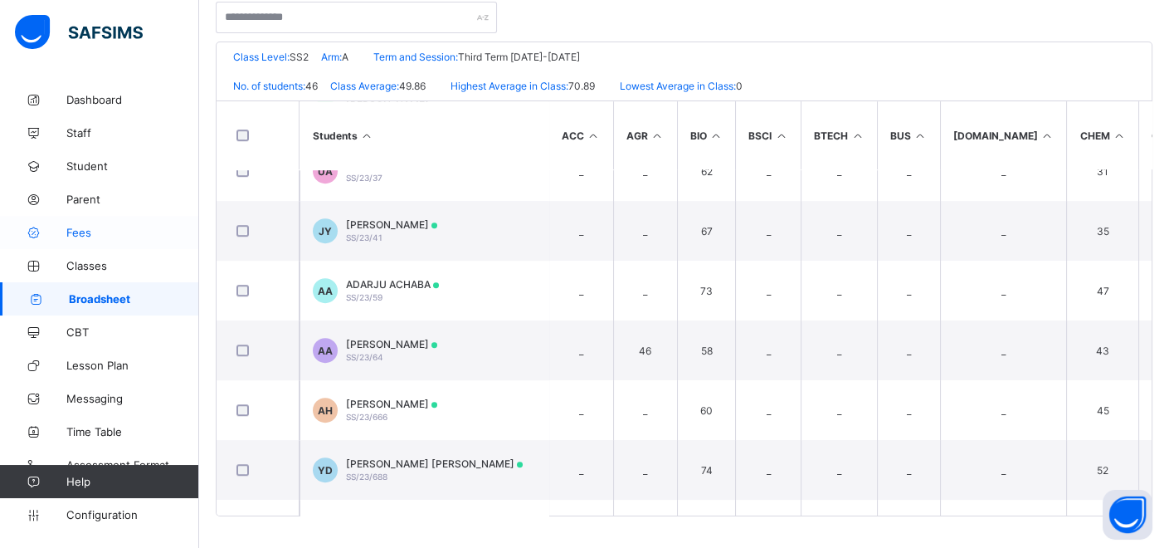
click at [87, 231] on span "Fees" at bounding box center [132, 232] width 133 height 13
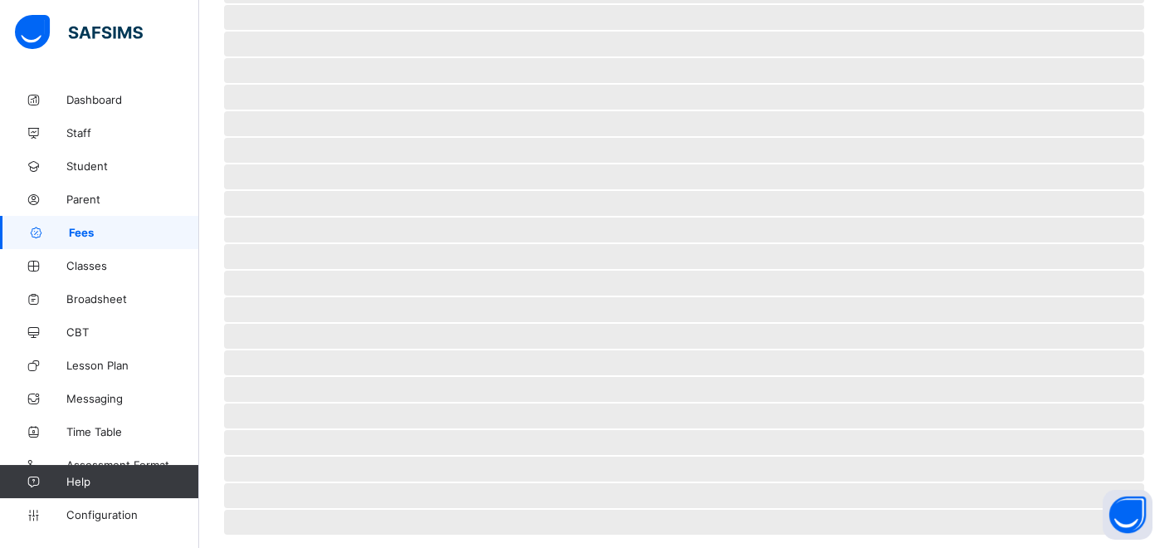
click at [759, 443] on span "‌ ‌ ‌ ‌ ‌ ‌ ‌ ‌ ‌ ‌ ‌ ‌ ‌ ‌ ‌ ‌ ‌ ‌ ‌ ‌ ‌ ‌ ‌ ‌ ‌" at bounding box center [684, 196] width 920 height 650
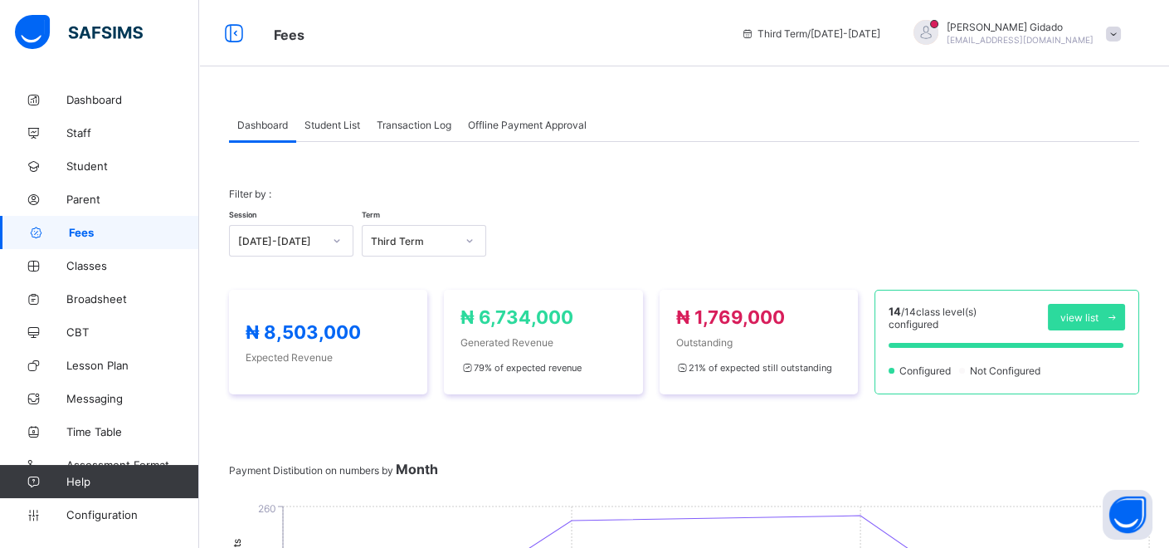
click at [765, 263] on div "Filter by : Session 2024-2025 Term Third Term" at bounding box center [684, 222] width 910 height 102
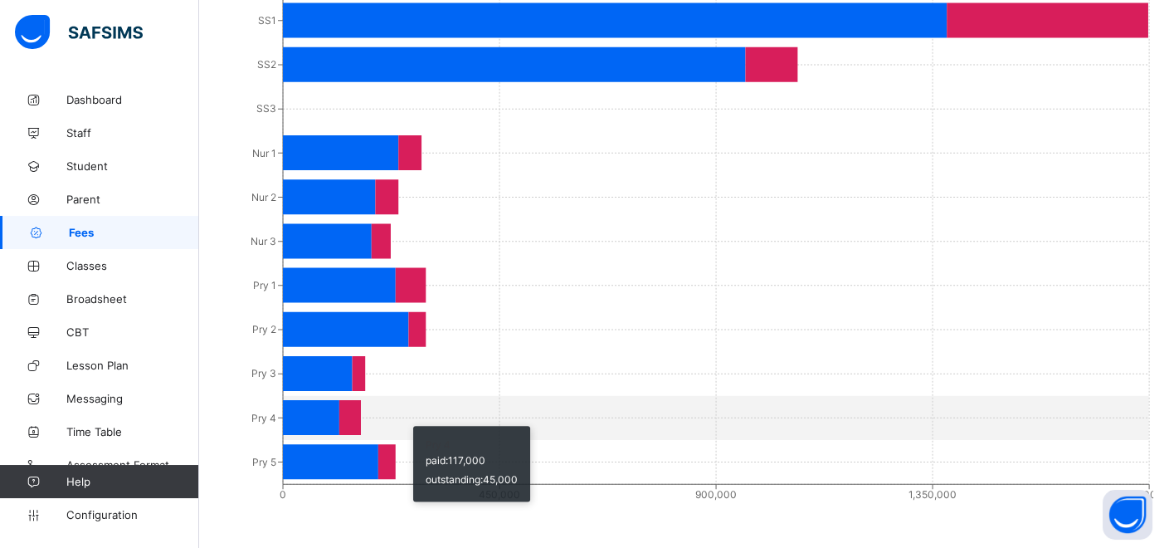
scroll to position [996, 0]
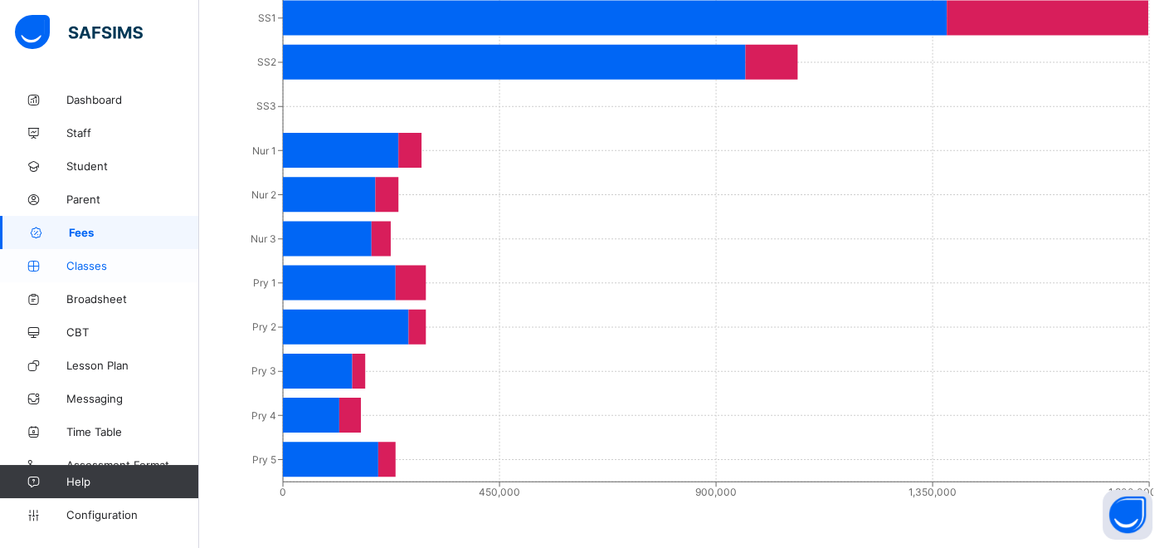
click at [92, 261] on span "Classes" at bounding box center [132, 265] width 133 height 13
